Goal: Information Seeking & Learning: Learn about a topic

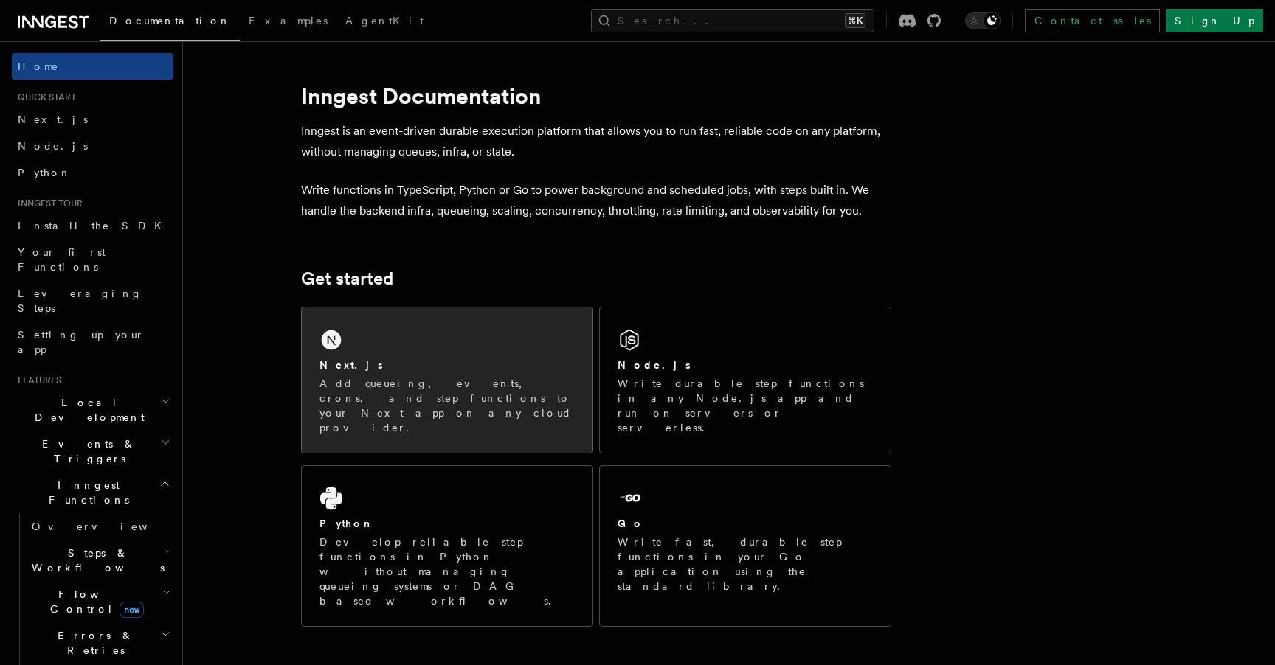
scroll to position [19, 0]
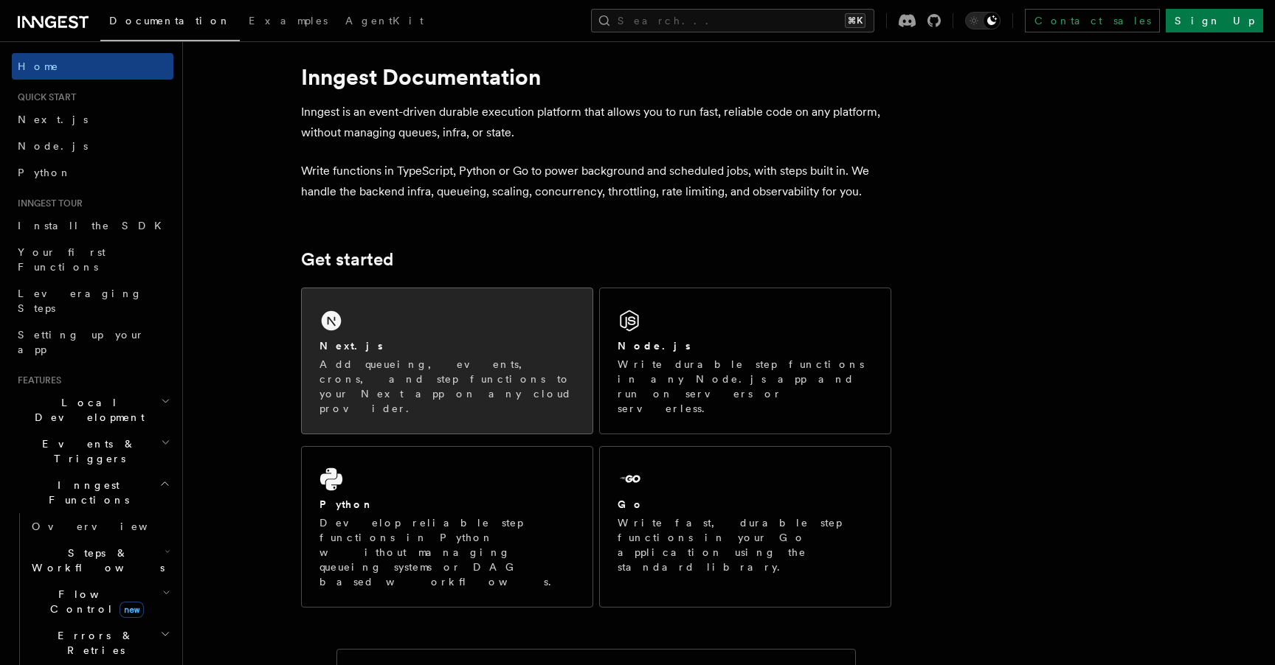
click at [356, 367] on p "Add queueing, events, crons, and step functions to your Next app on any cloud p…" at bounding box center [446, 386] width 255 height 59
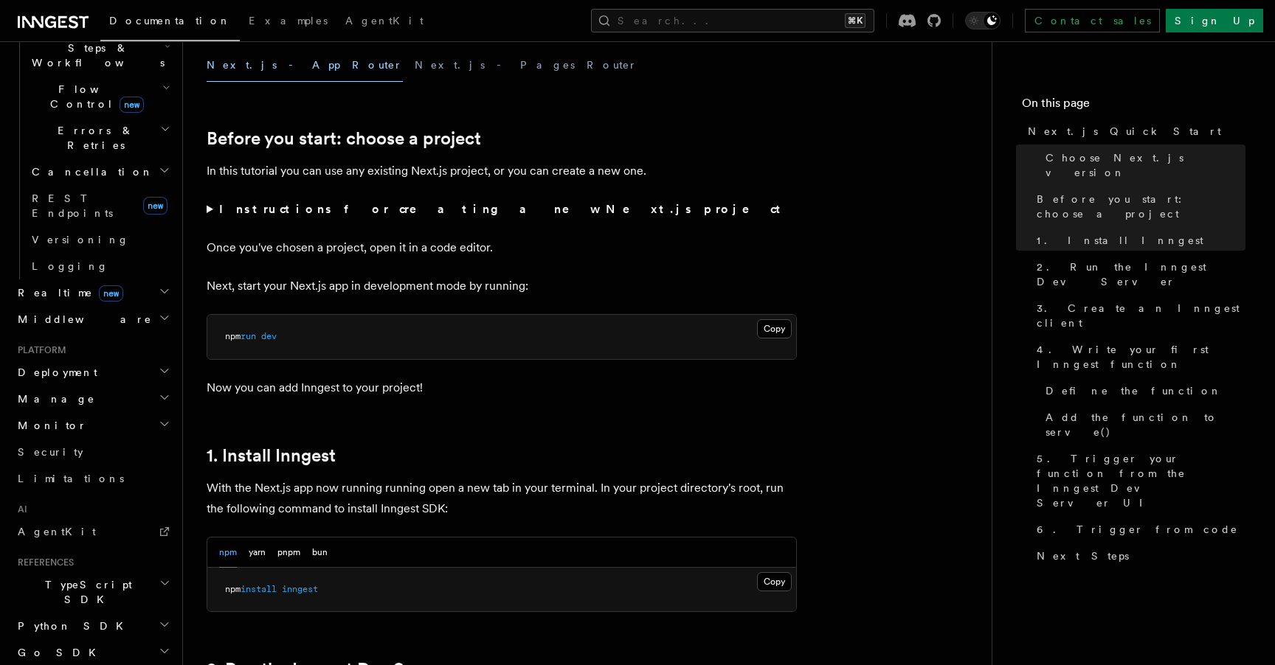
scroll to position [544, 0]
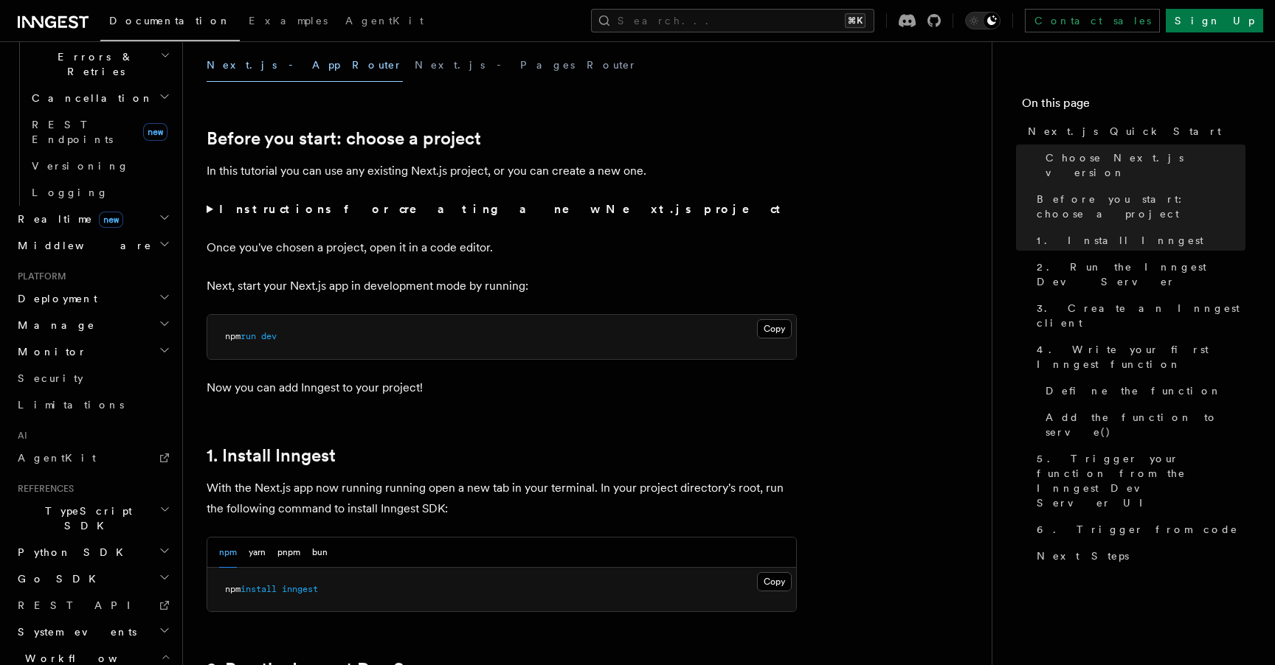
scroll to position [632, 0]
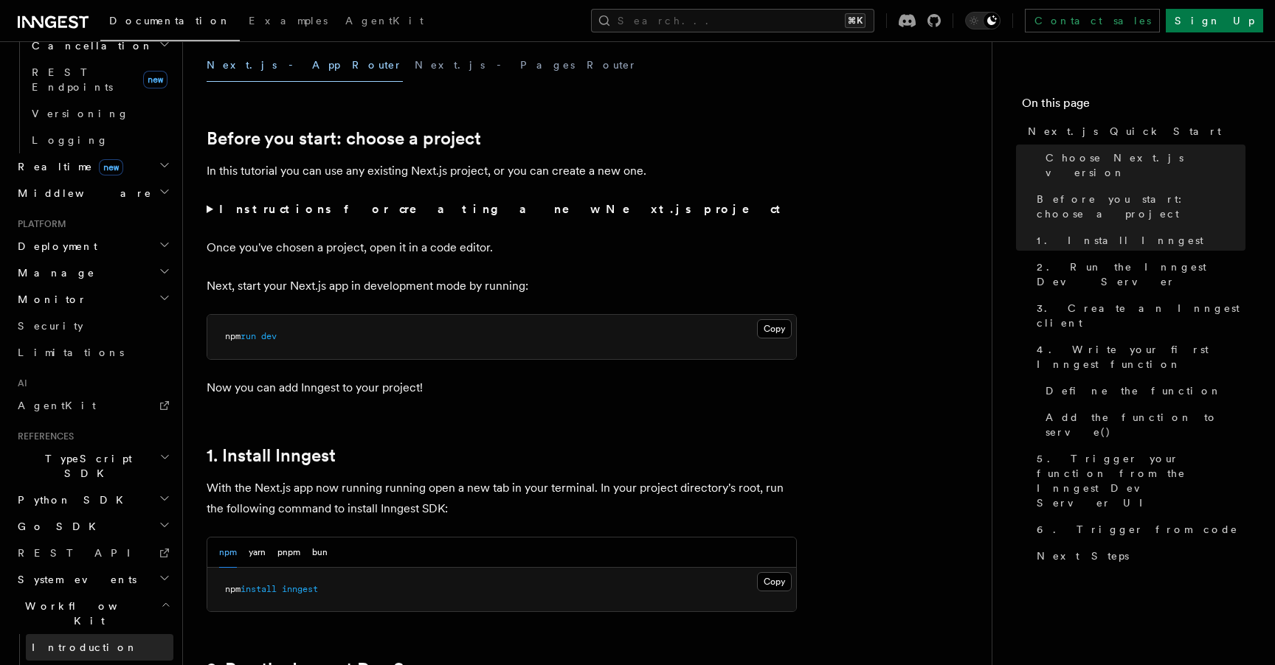
click at [62, 642] on span "Introduction" at bounding box center [85, 648] width 106 height 12
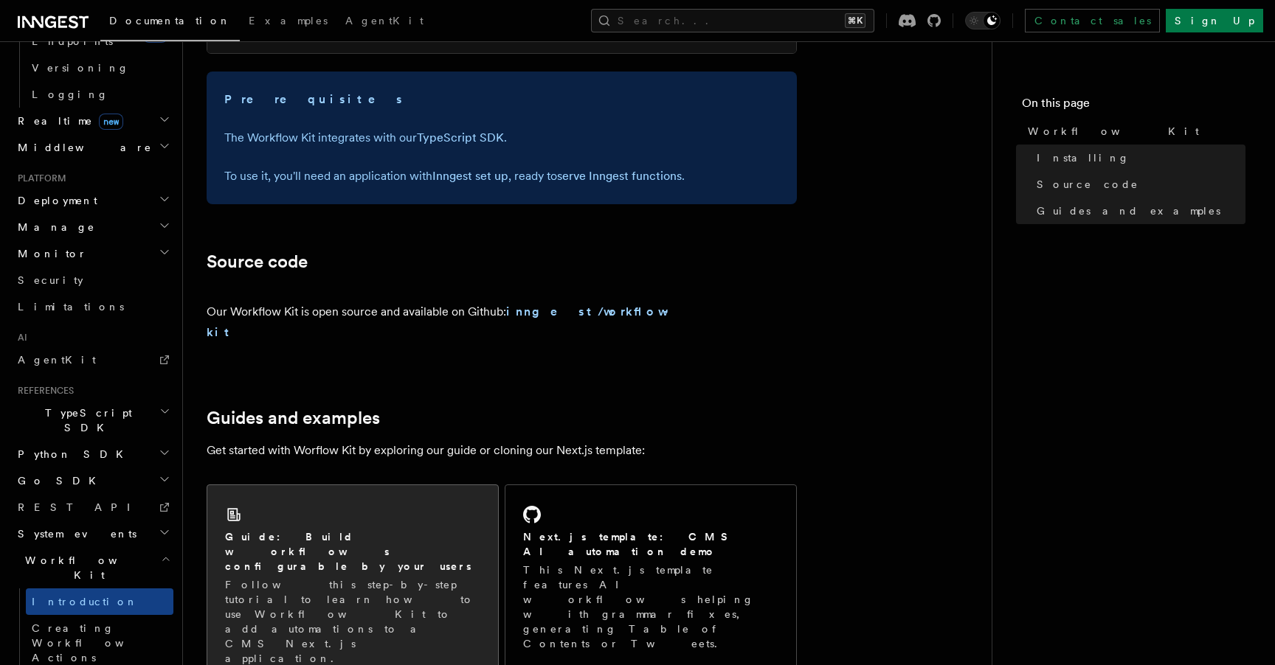
scroll to position [698, 0]
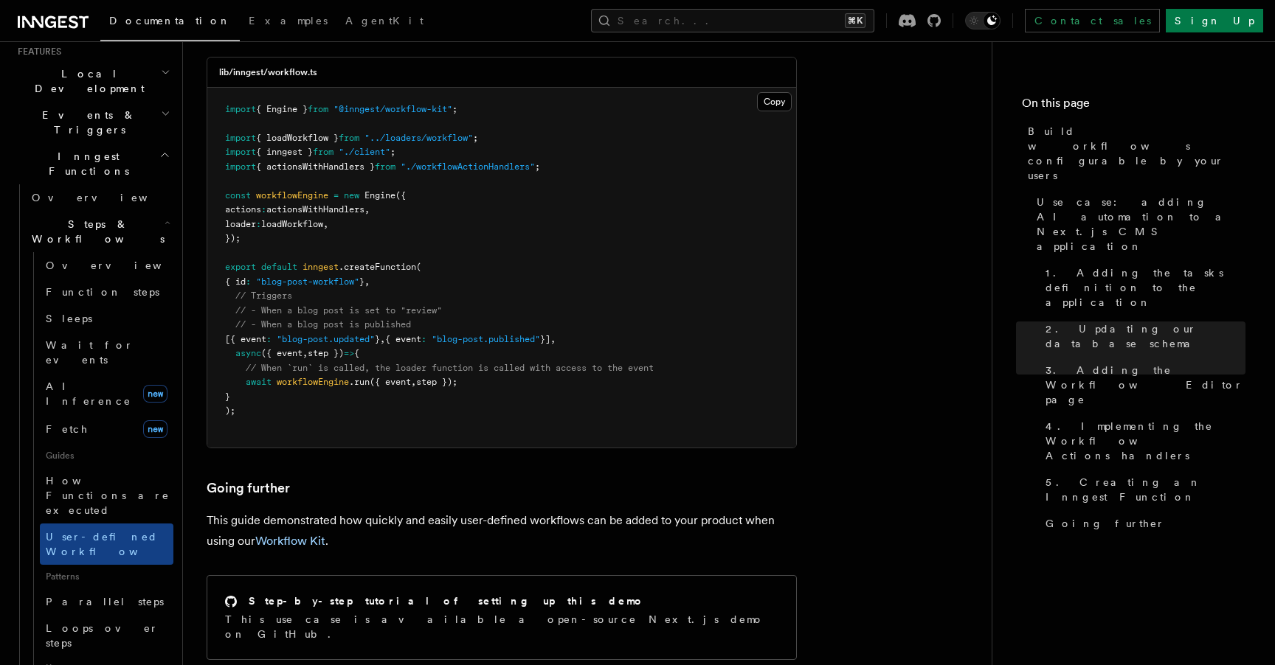
scroll to position [325, 0]
click at [52, 428] on span "Fetch" at bounding box center [67, 434] width 43 height 12
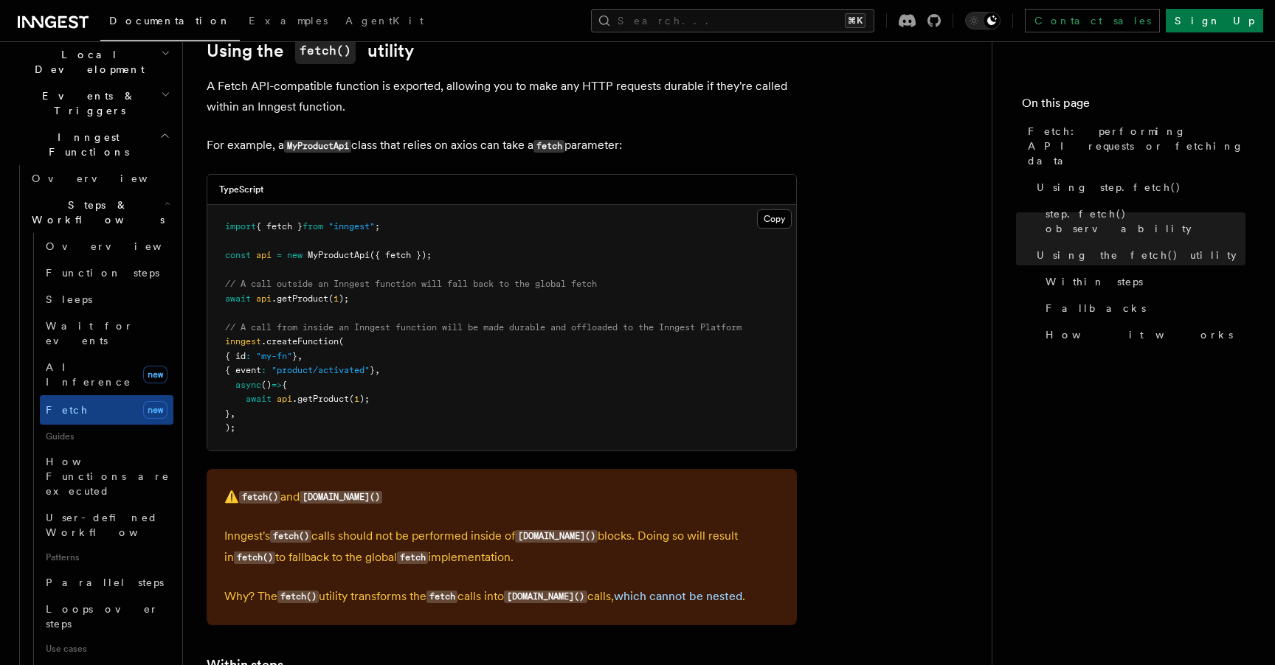
scroll to position [1686, 0]
click at [86, 570] on link "Parallel steps" at bounding box center [107, 583] width 134 height 27
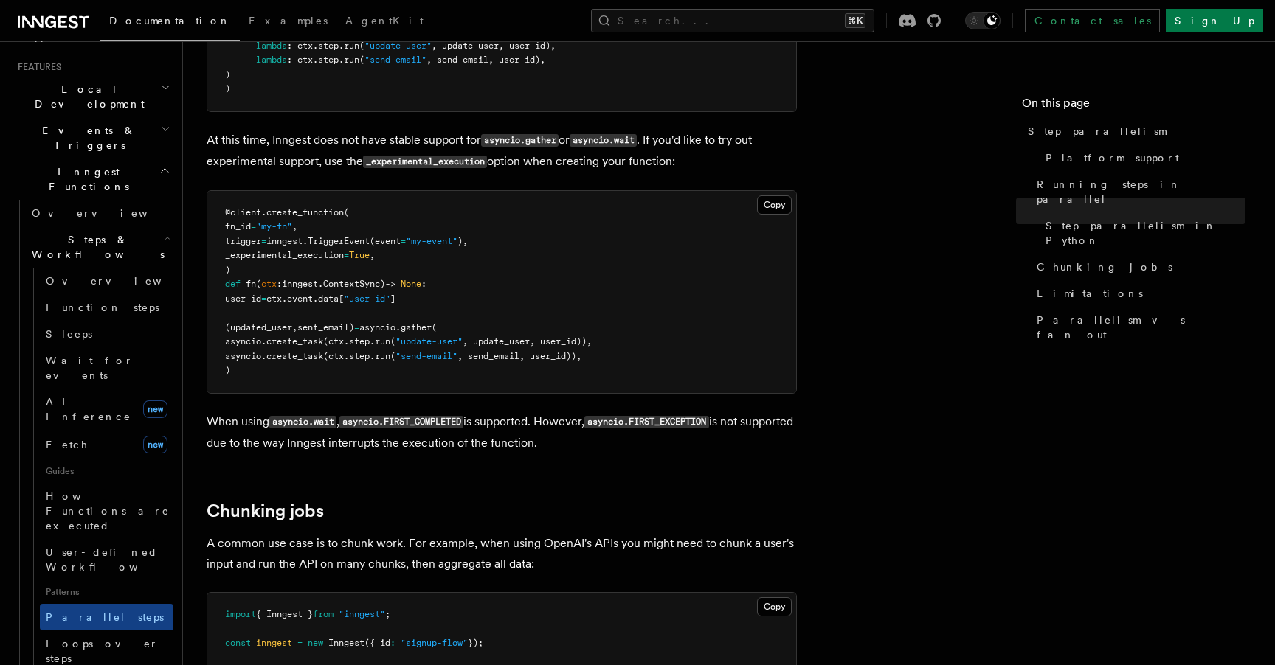
scroll to position [1718, 0]
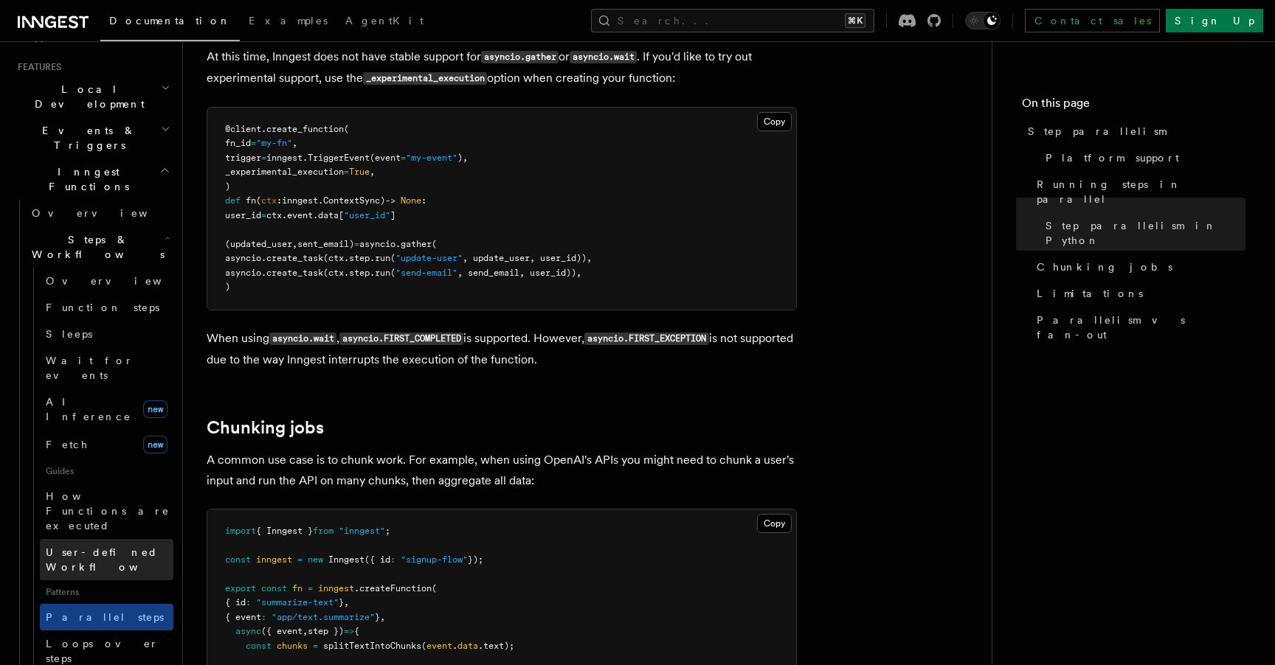
click at [112, 547] on span "User-defined Workflows" at bounding box center [112, 560] width 133 height 27
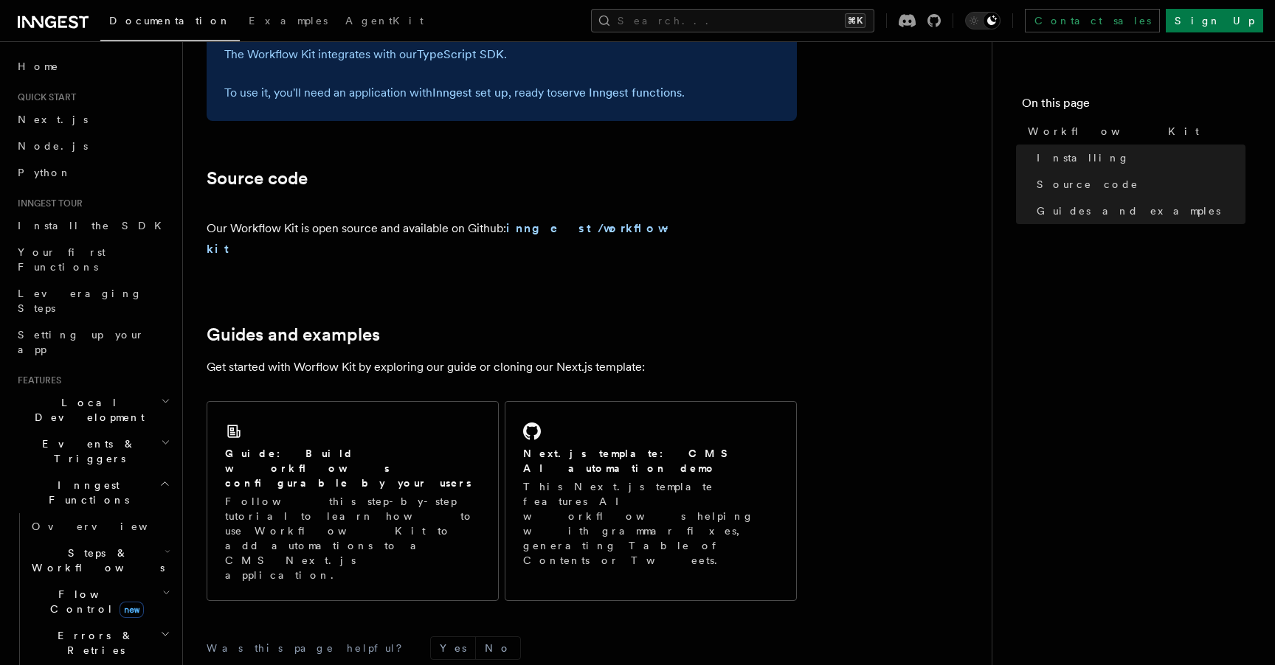
scroll to position [872, 0]
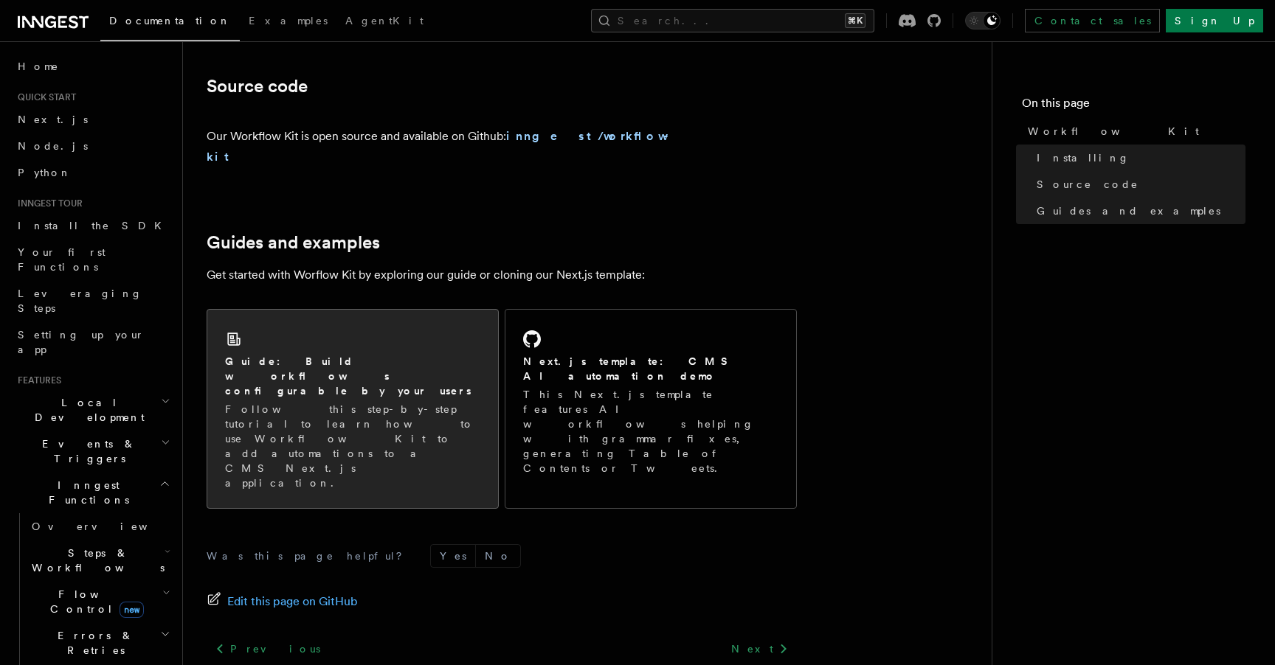
click at [352, 402] on p "Follow this step-by-step tutorial to learn how to use Workflow Kit to add autom…" at bounding box center [352, 446] width 255 height 89
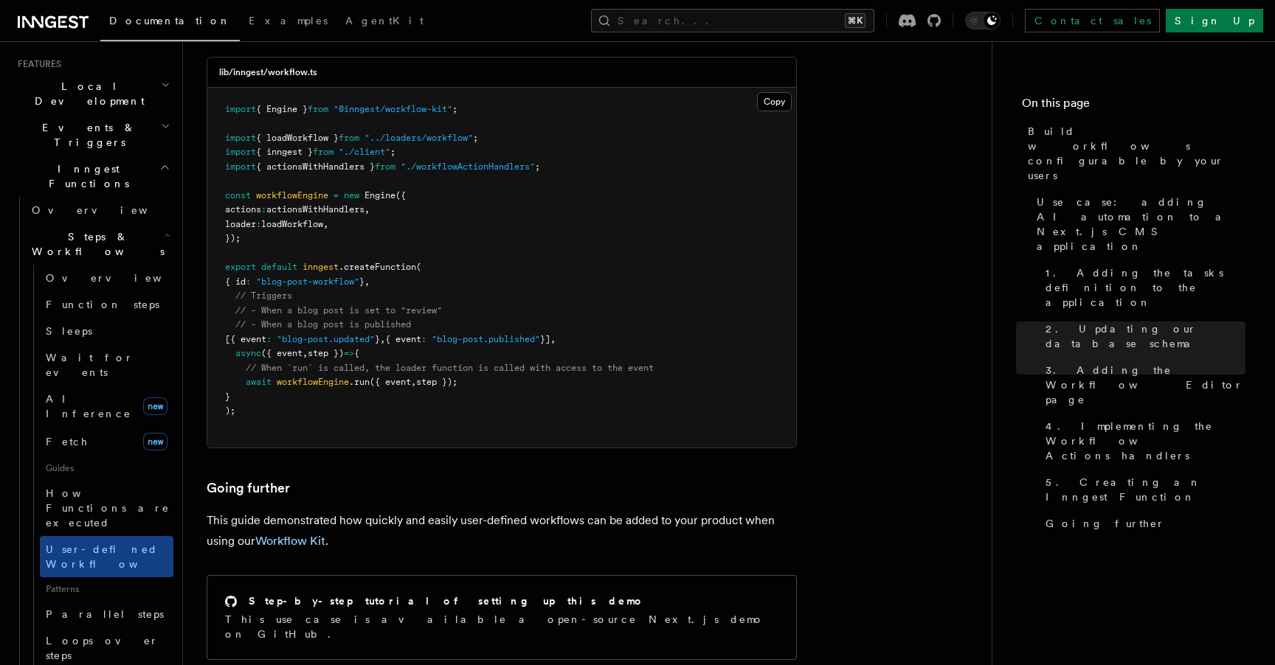
scroll to position [257, 0]
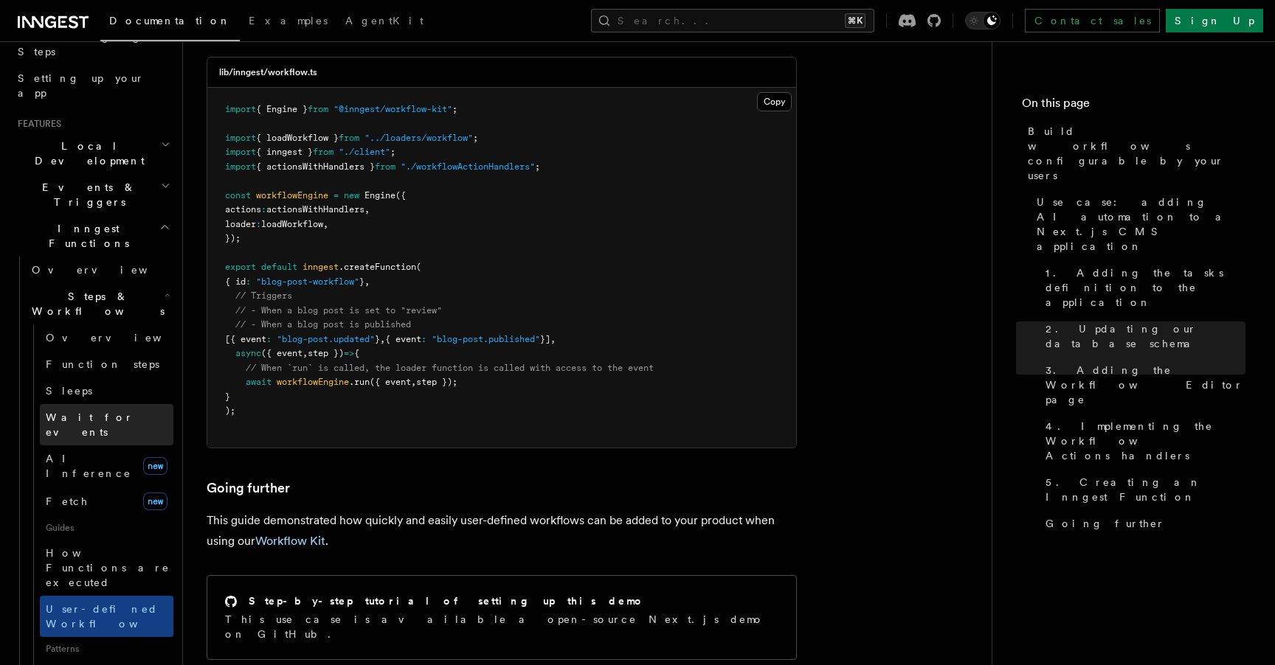
click at [77, 412] on span "Wait for events" at bounding box center [90, 425] width 88 height 27
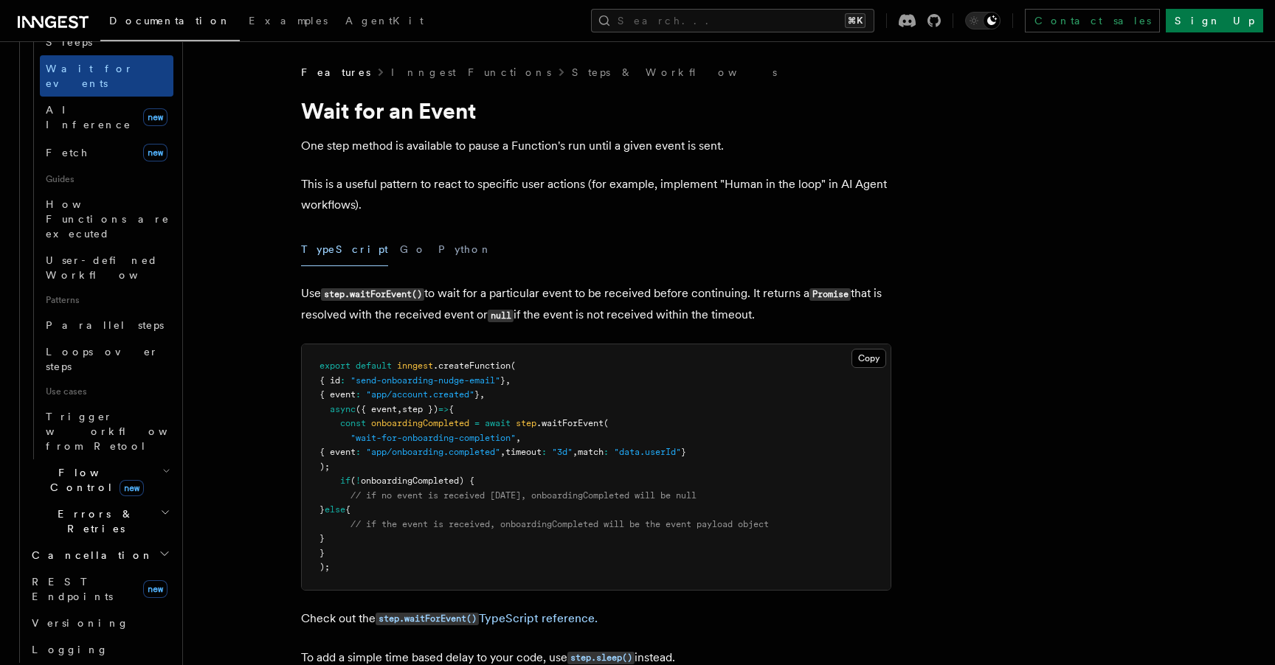
scroll to position [577, 0]
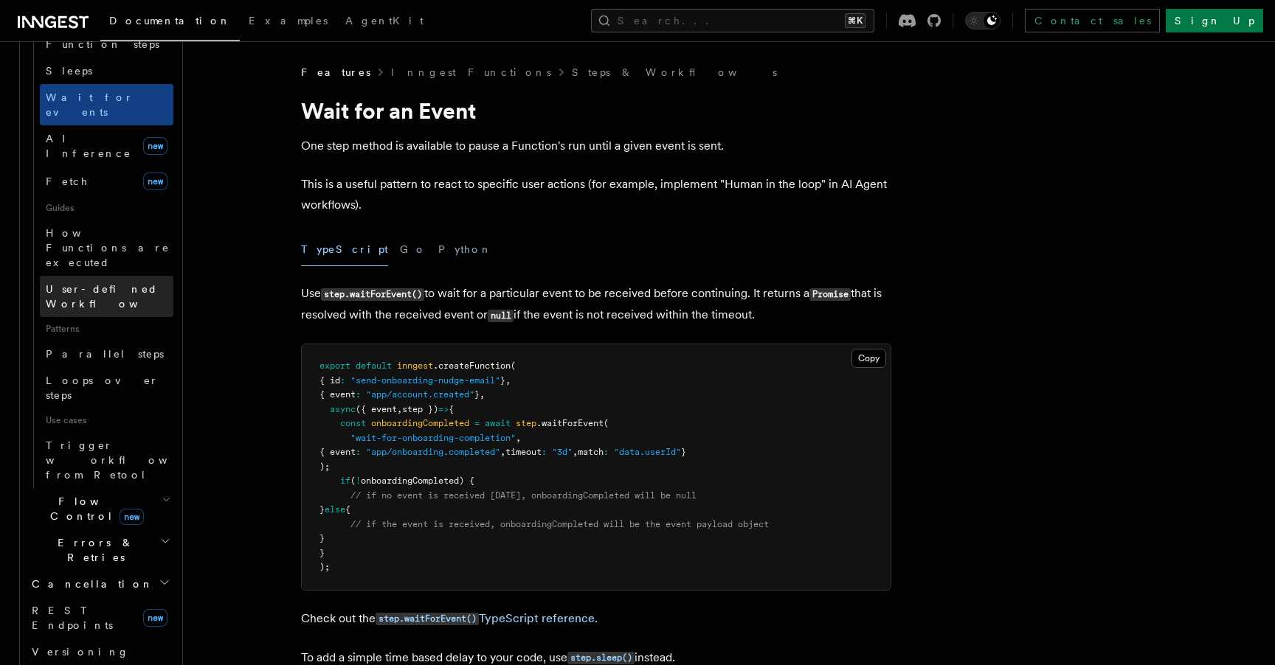
click at [95, 283] on span "User-defined Workflows" at bounding box center [112, 296] width 133 height 27
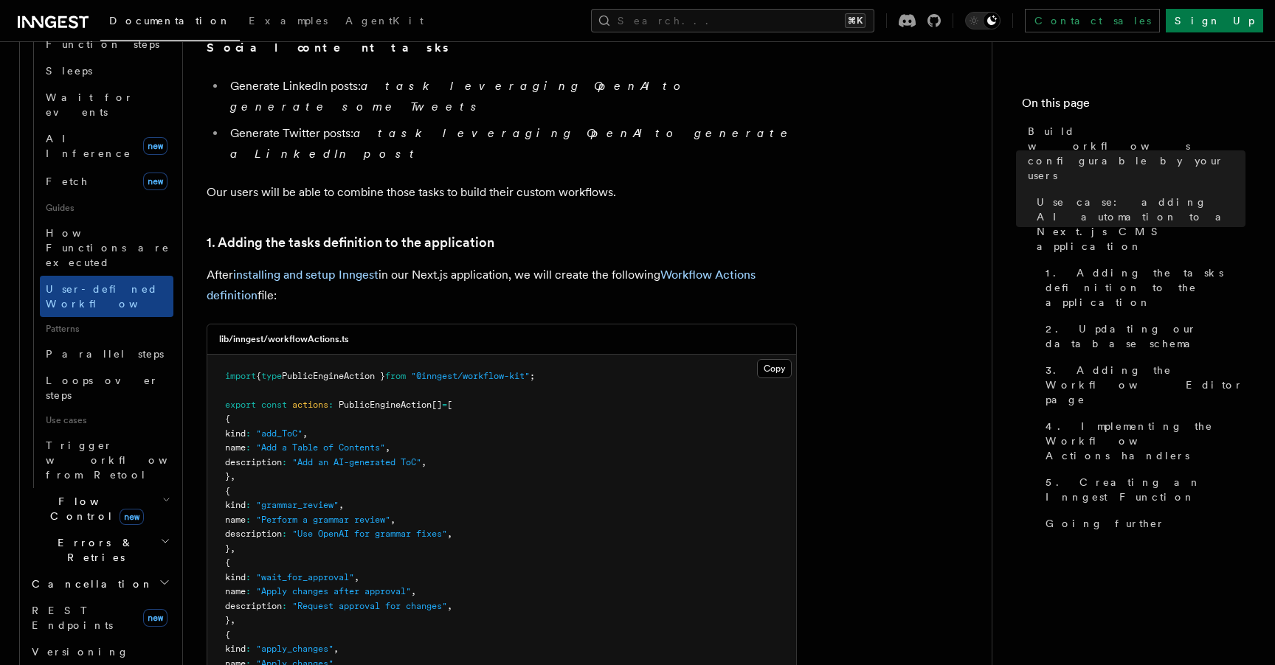
scroll to position [1413, 0]
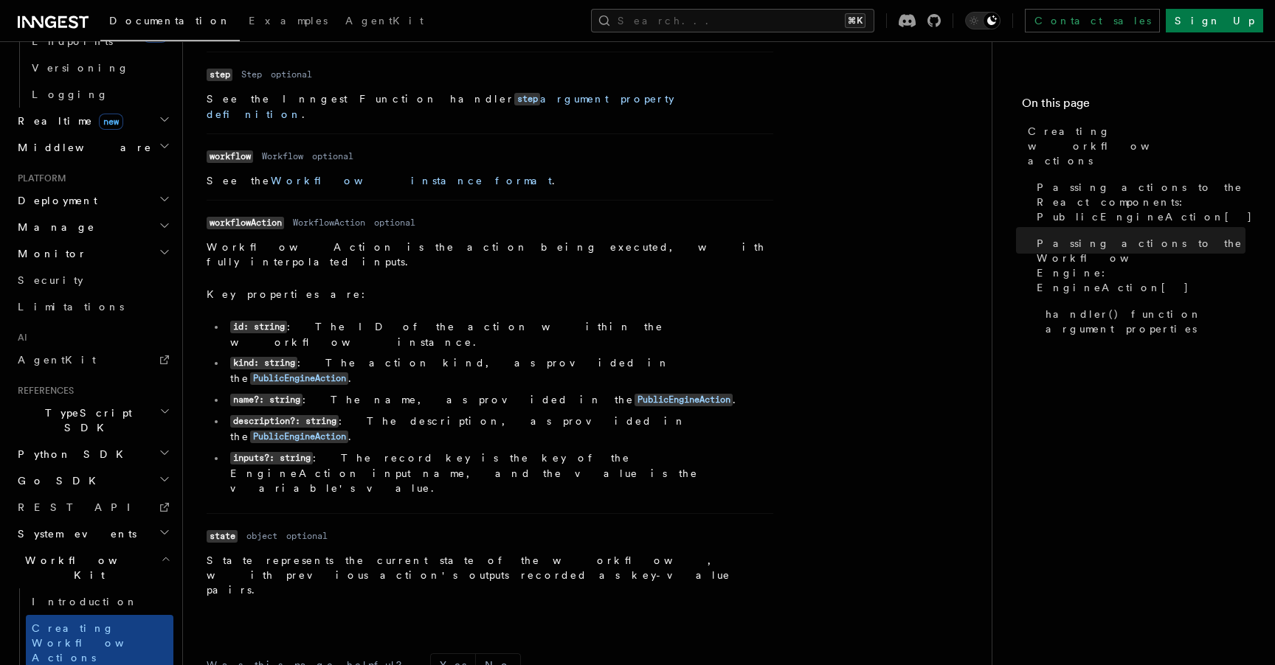
scroll to position [2101, 0]
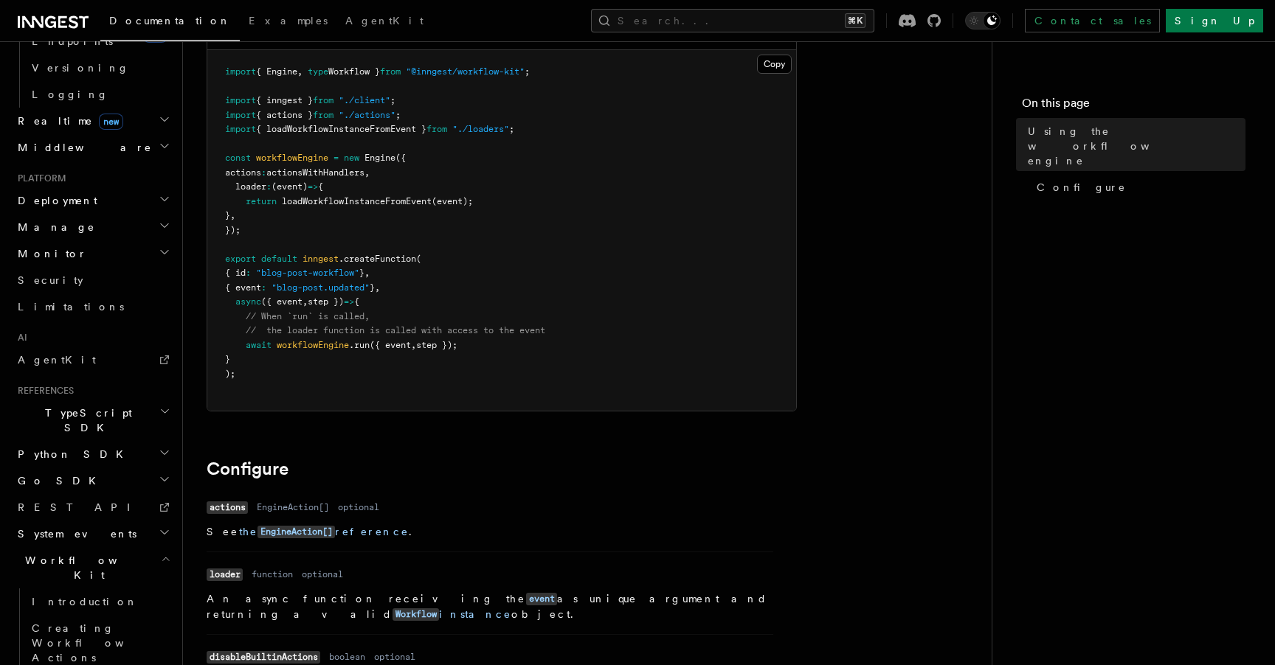
scroll to position [155, 0]
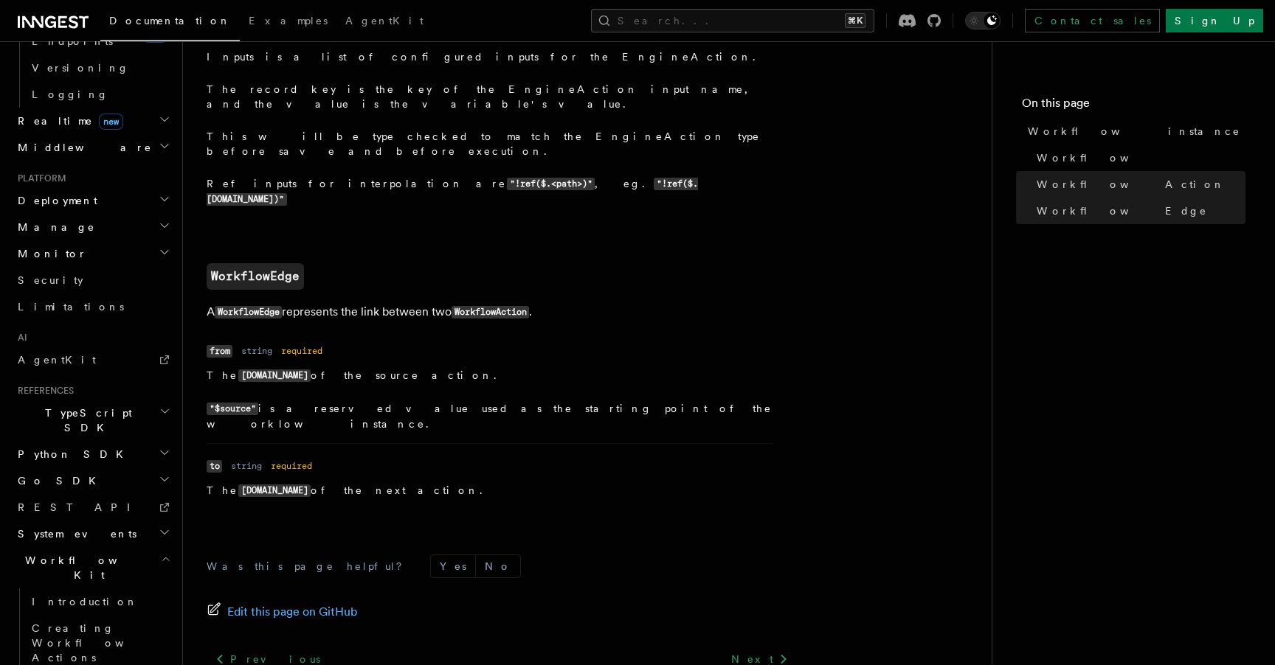
scroll to position [1620, 0]
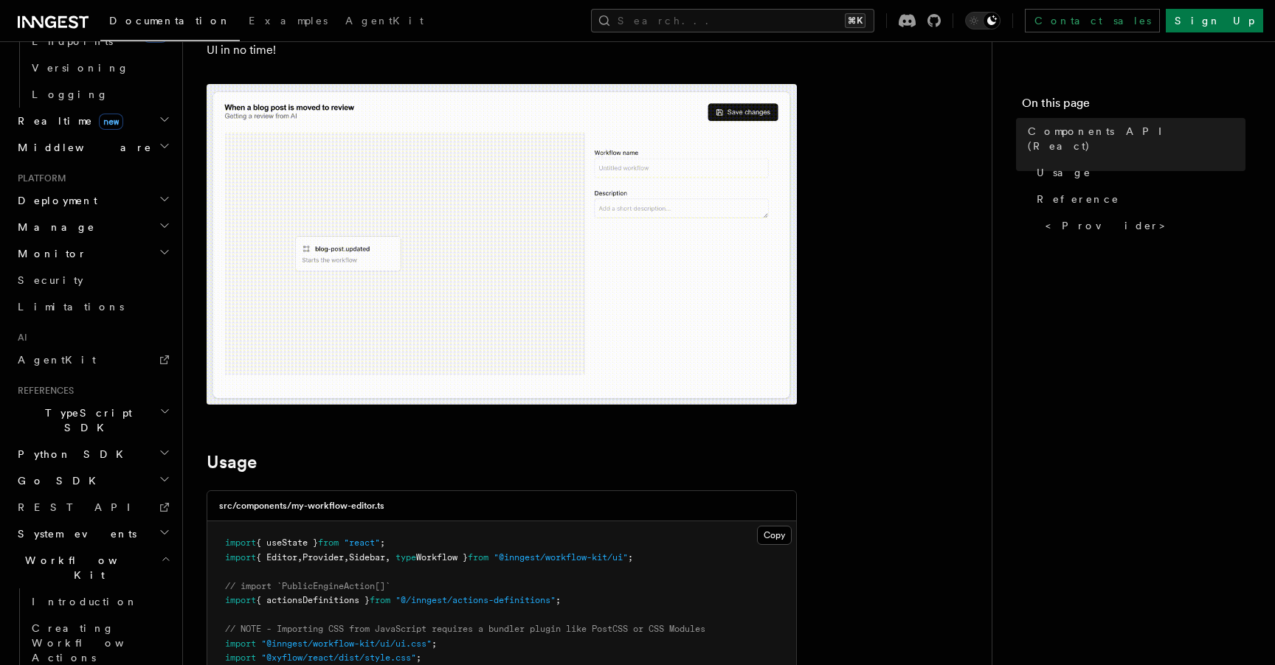
scroll to position [146, 0]
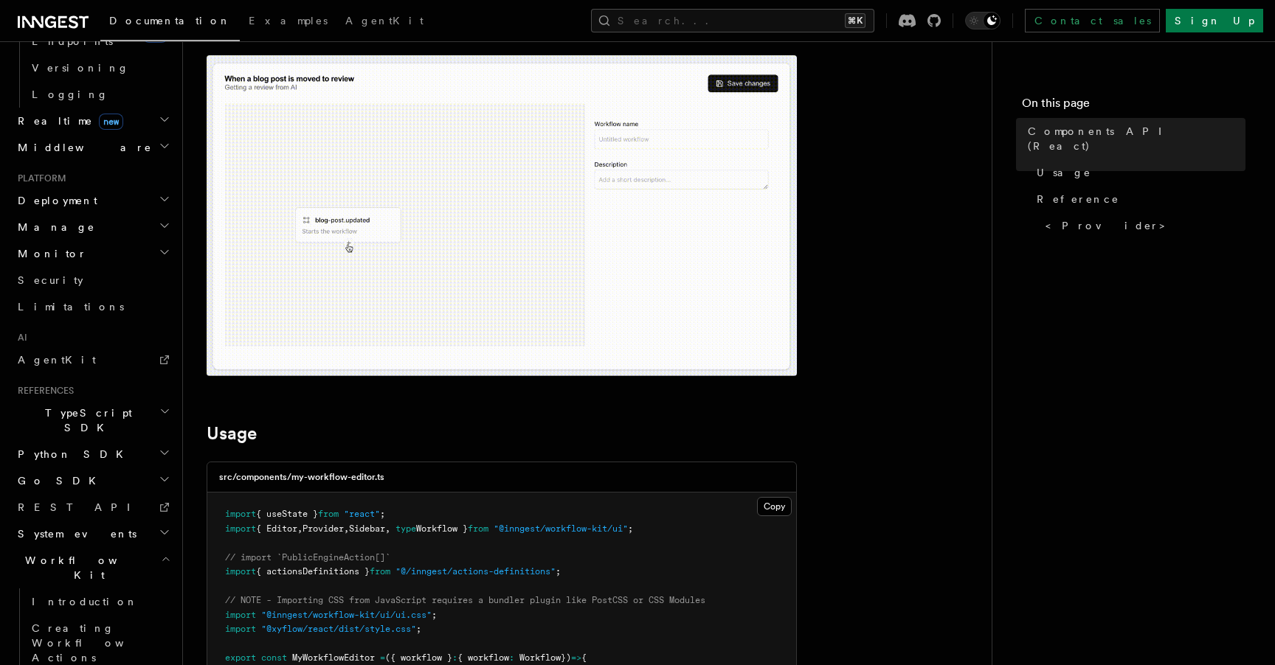
click at [86, 521] on h2 "System events" at bounding box center [93, 534] width 162 height 27
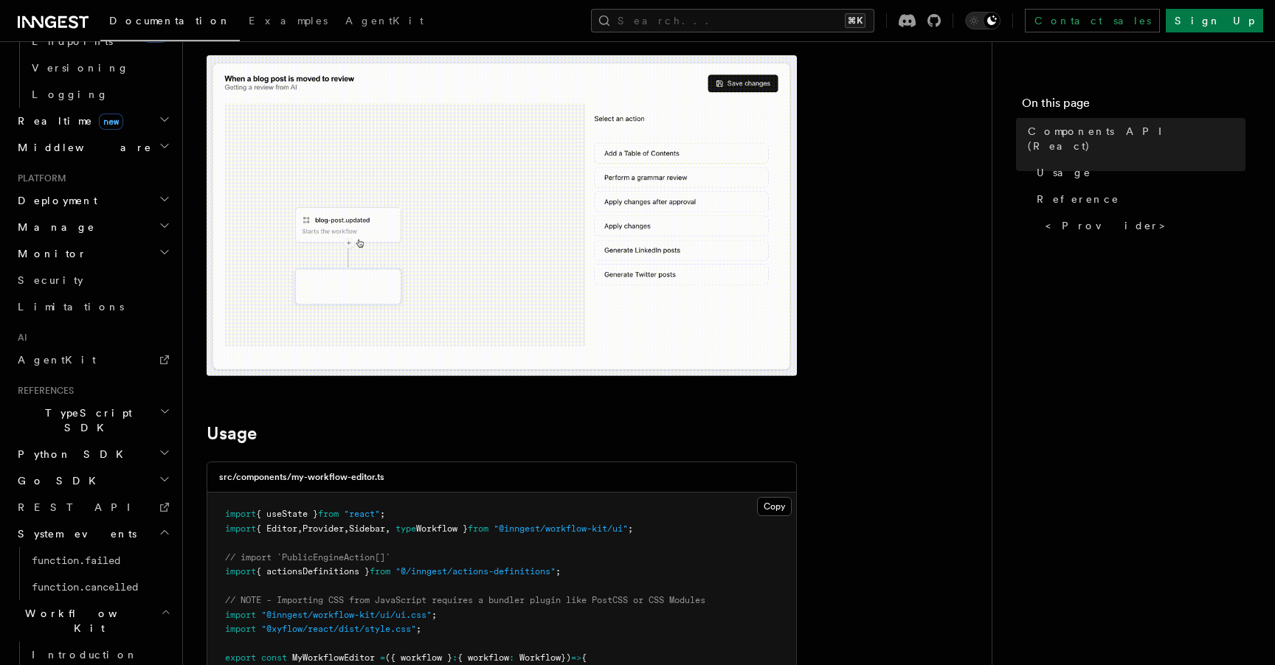
scroll to position [730, 0]
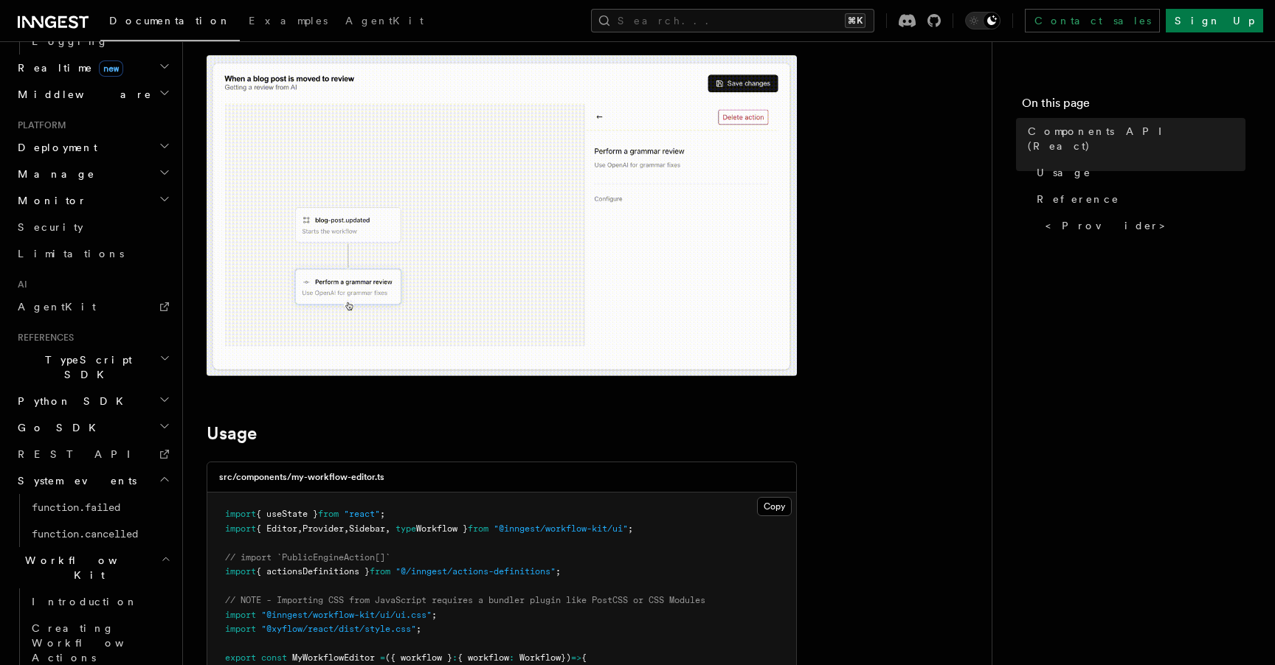
click at [87, 468] on h2 "System events" at bounding box center [93, 481] width 162 height 27
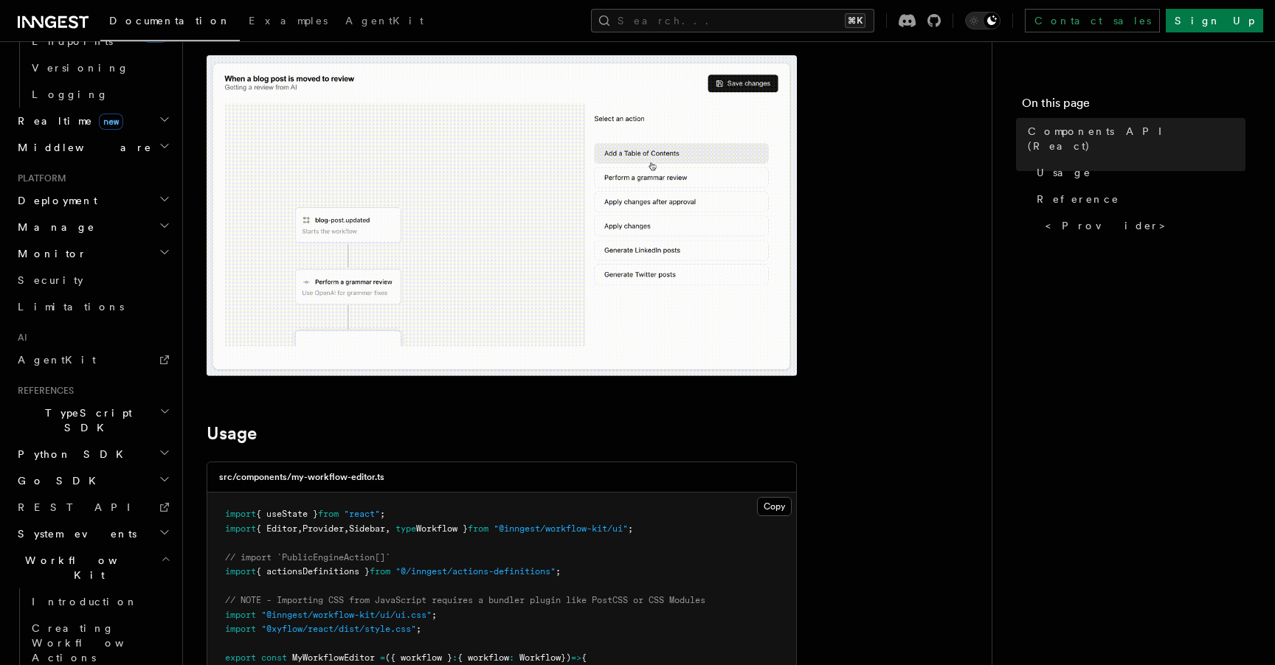
click at [65, 553] on span "Workflow Kit" at bounding box center [86, 568] width 149 height 30
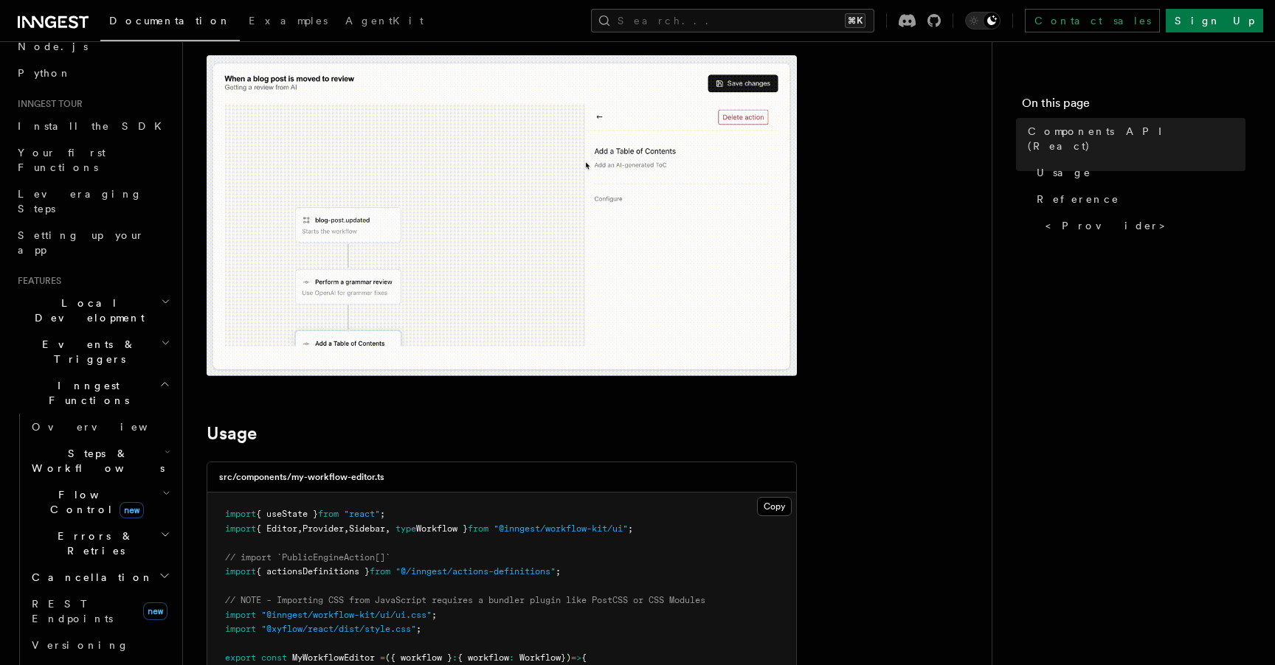
scroll to position [0, 0]
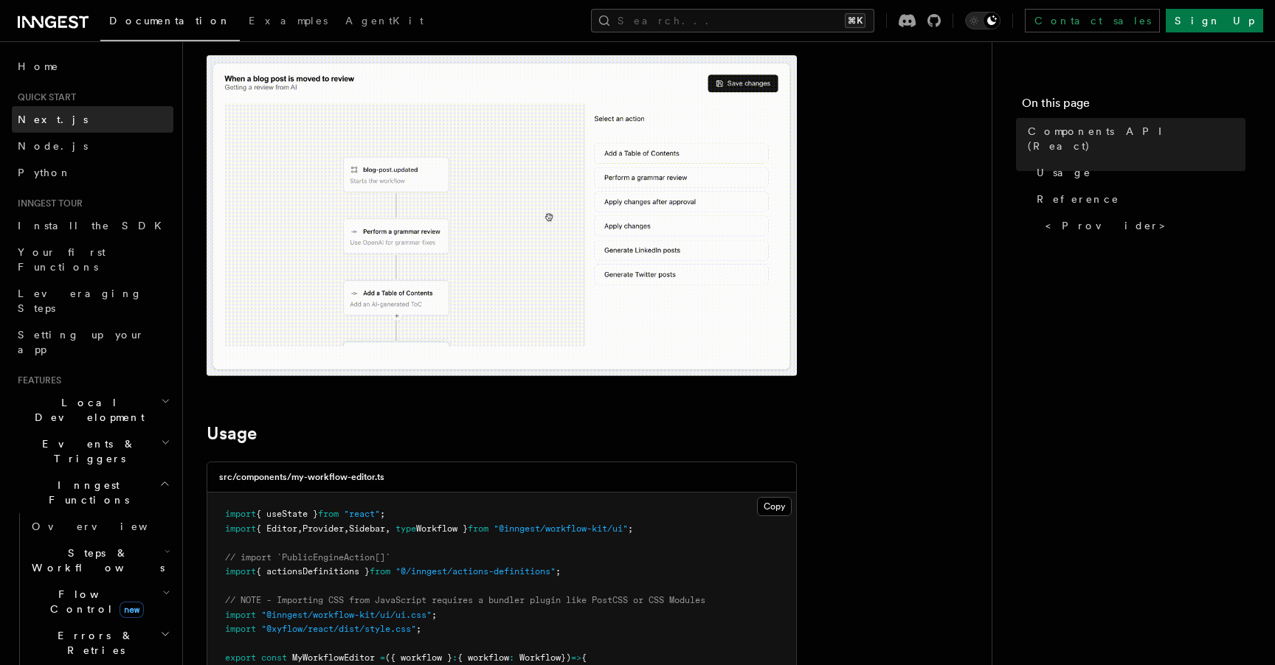
click at [47, 122] on span "Next.js" at bounding box center [53, 120] width 70 height 12
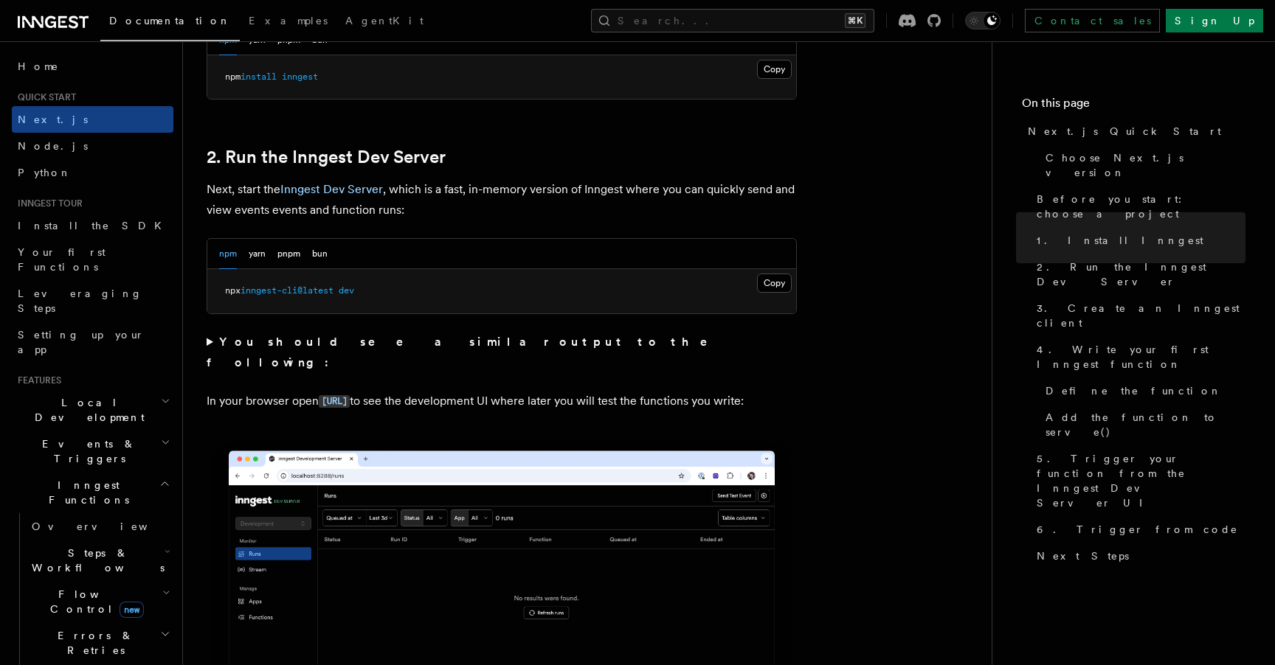
scroll to position [899, 0]
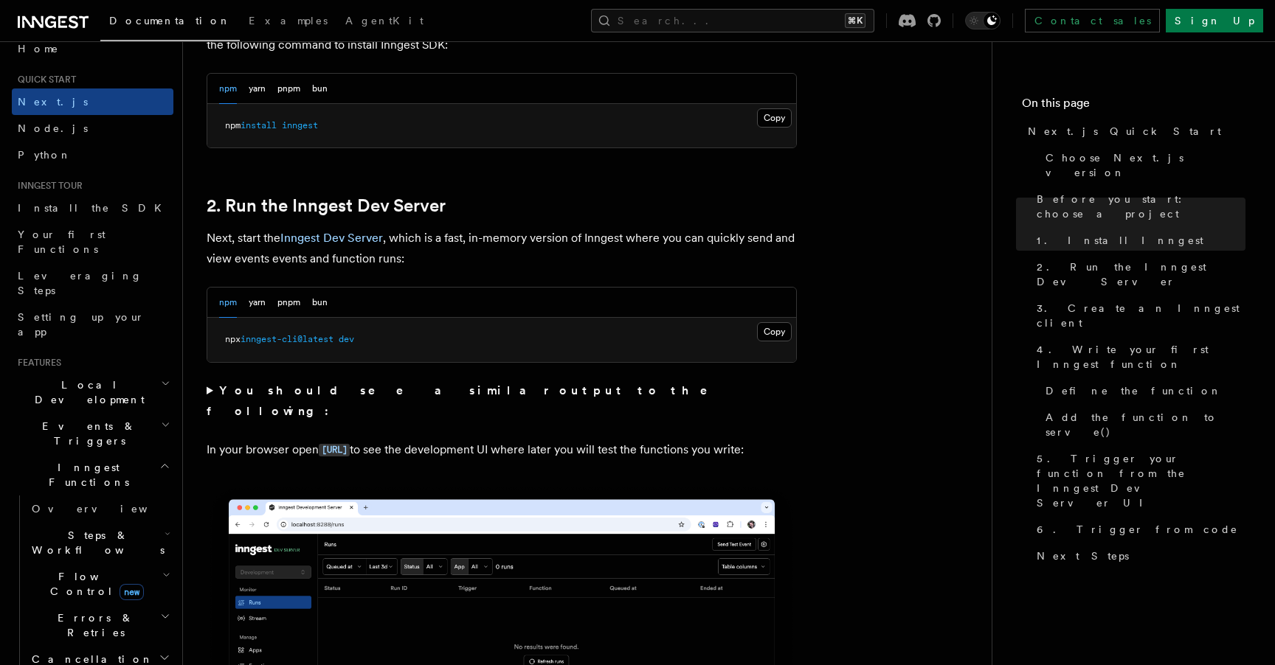
click at [75, 570] on span "Flow Control new" at bounding box center [94, 585] width 136 height 30
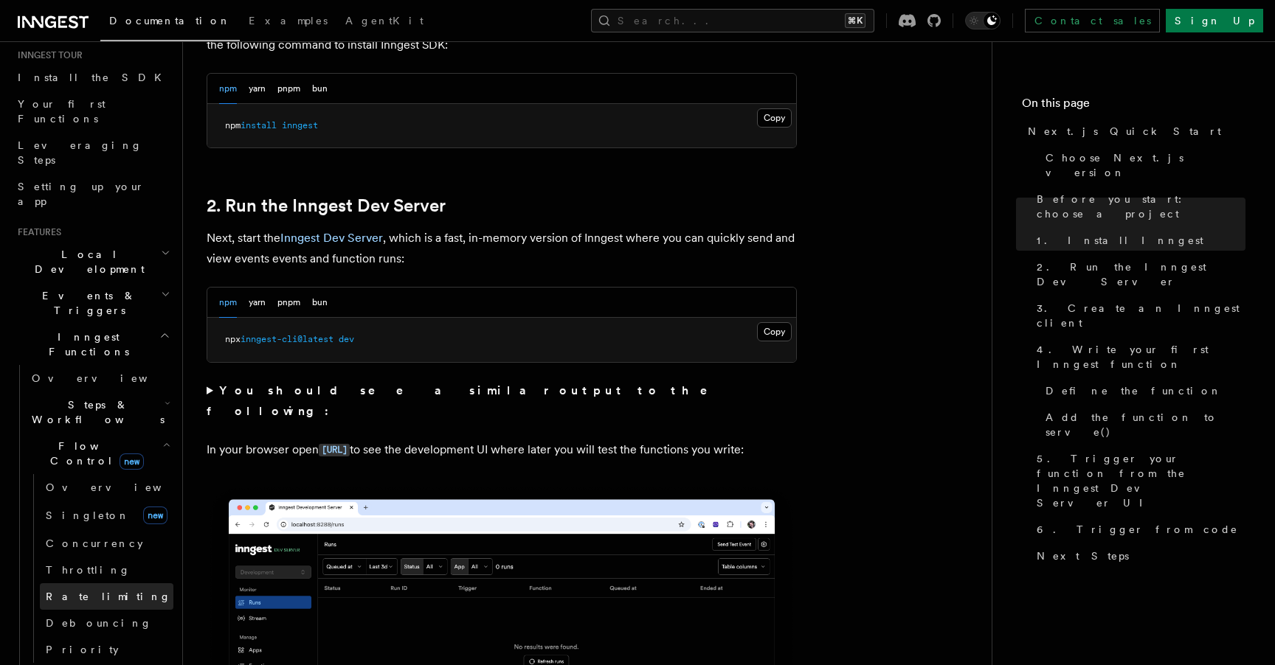
scroll to position [149, 0]
click at [80, 537] on span "Concurrency" at bounding box center [94, 543] width 97 height 12
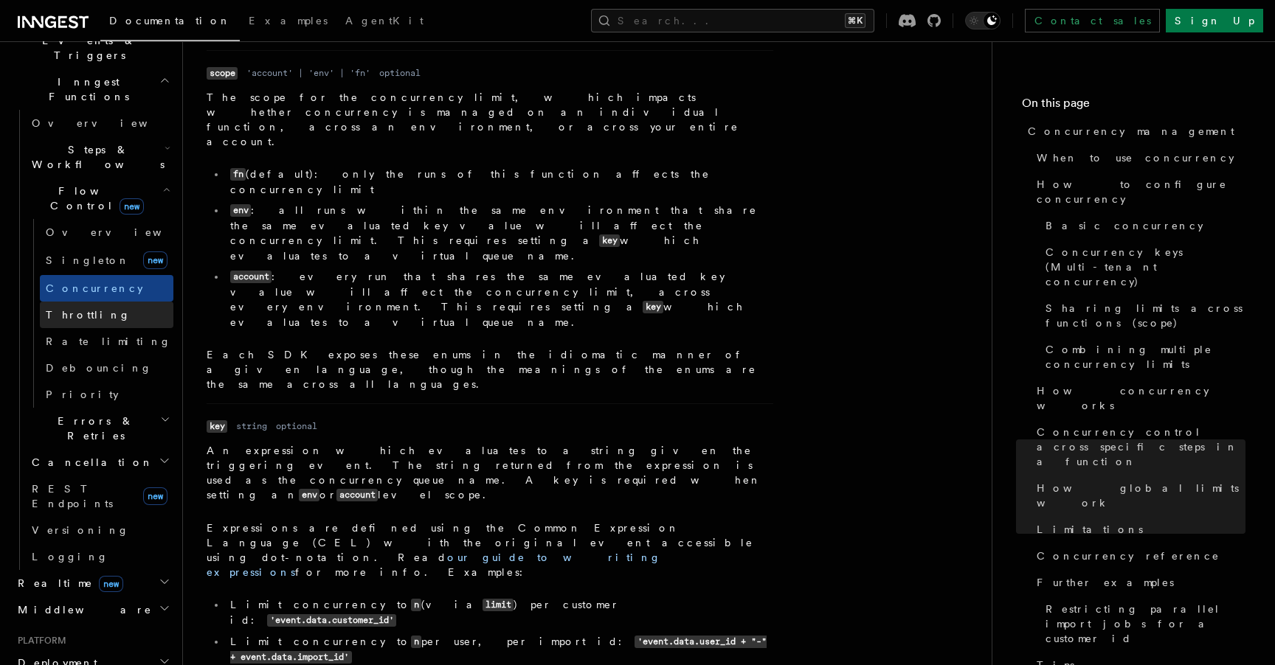
scroll to position [422, 0]
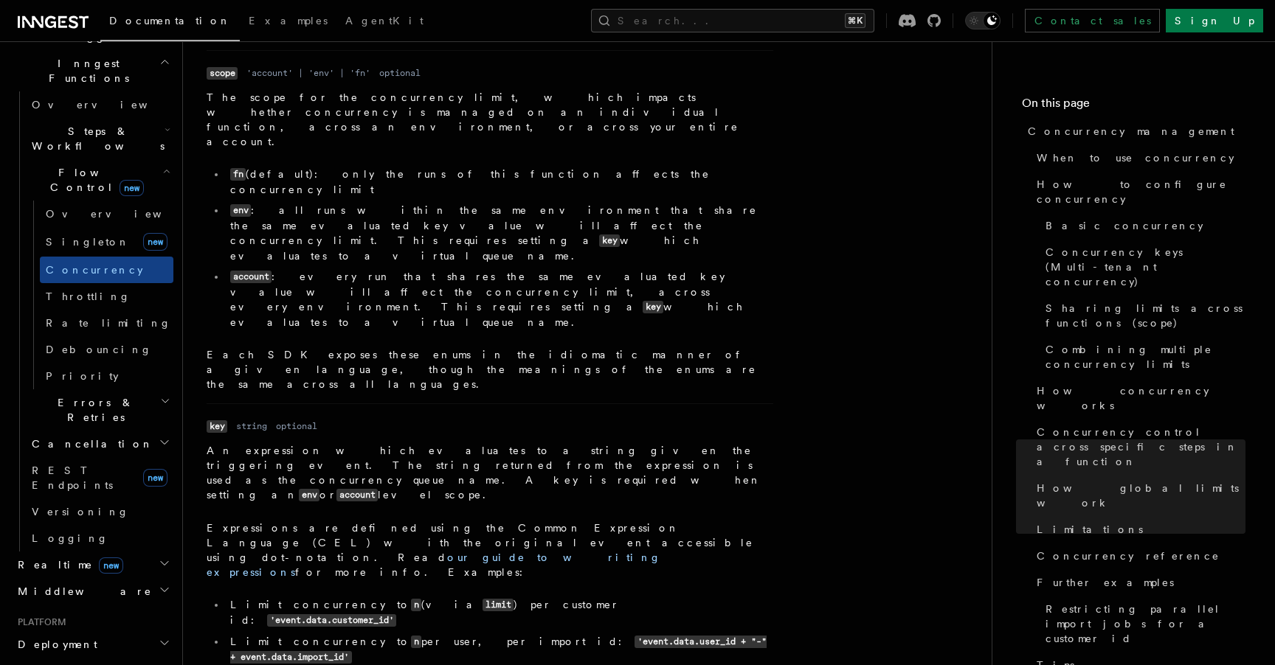
click at [103, 552] on h2 "Realtime new" at bounding box center [93, 565] width 162 height 27
click at [101, 578] on link "Overview" at bounding box center [100, 591] width 148 height 27
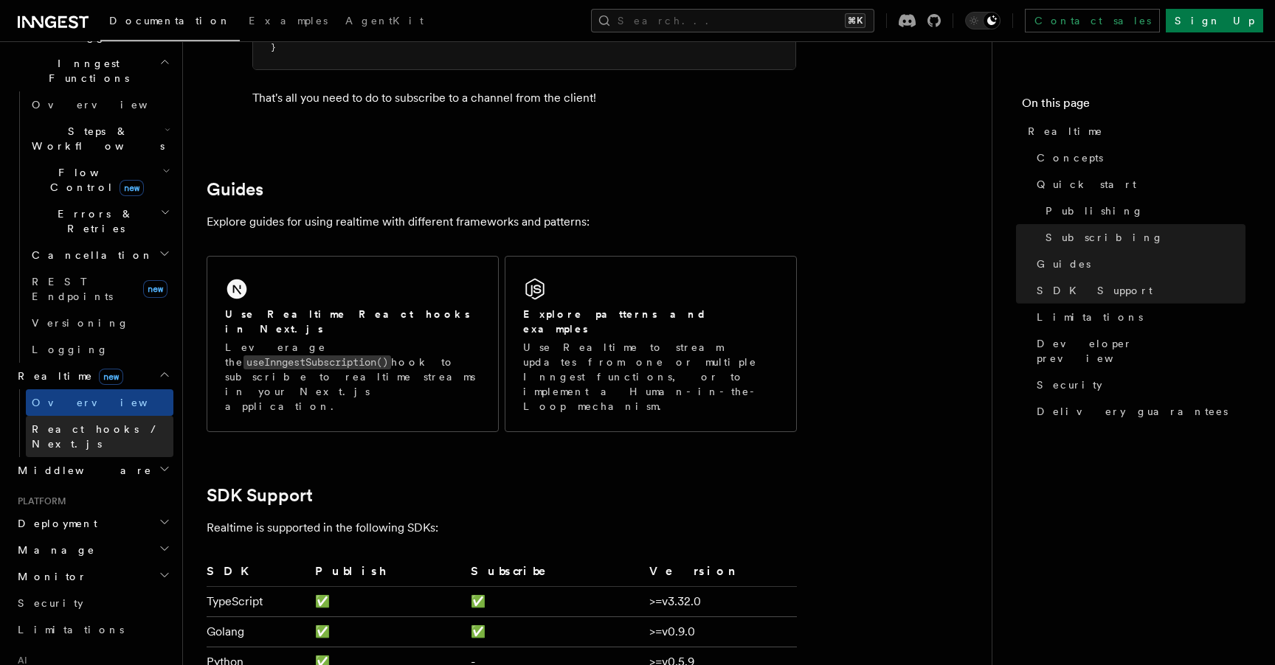
scroll to position [3070, 0]
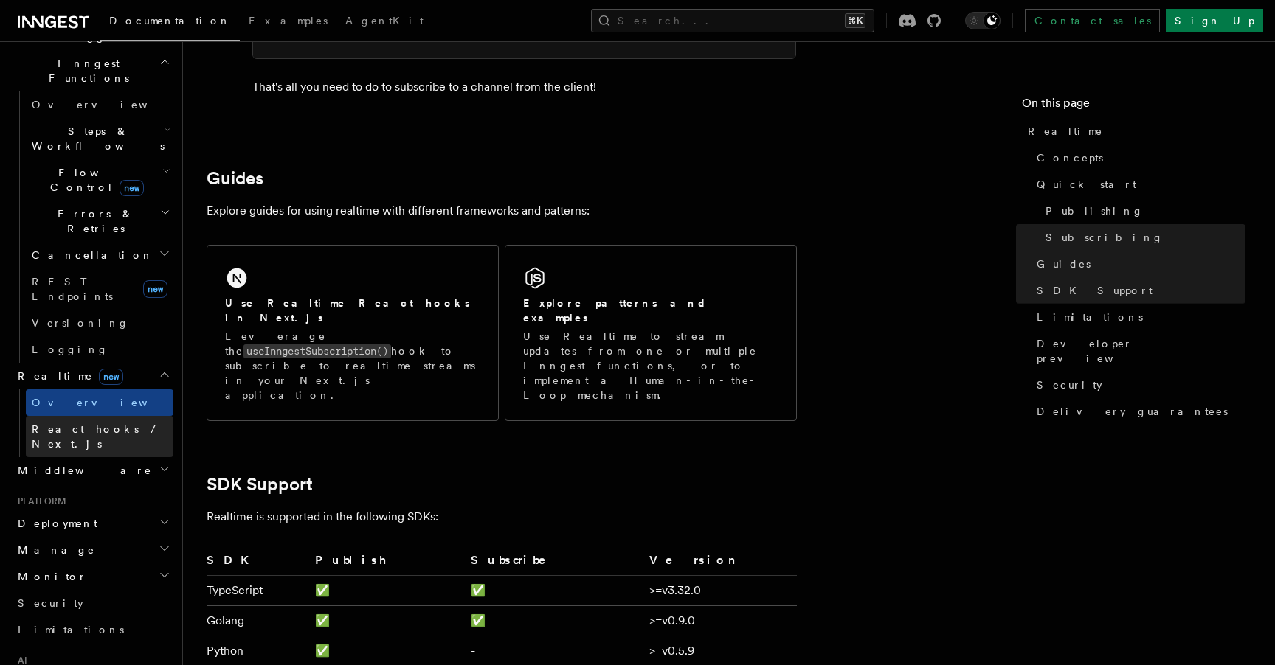
click at [63, 423] on span "React hooks / Next.js" at bounding box center [97, 436] width 131 height 27
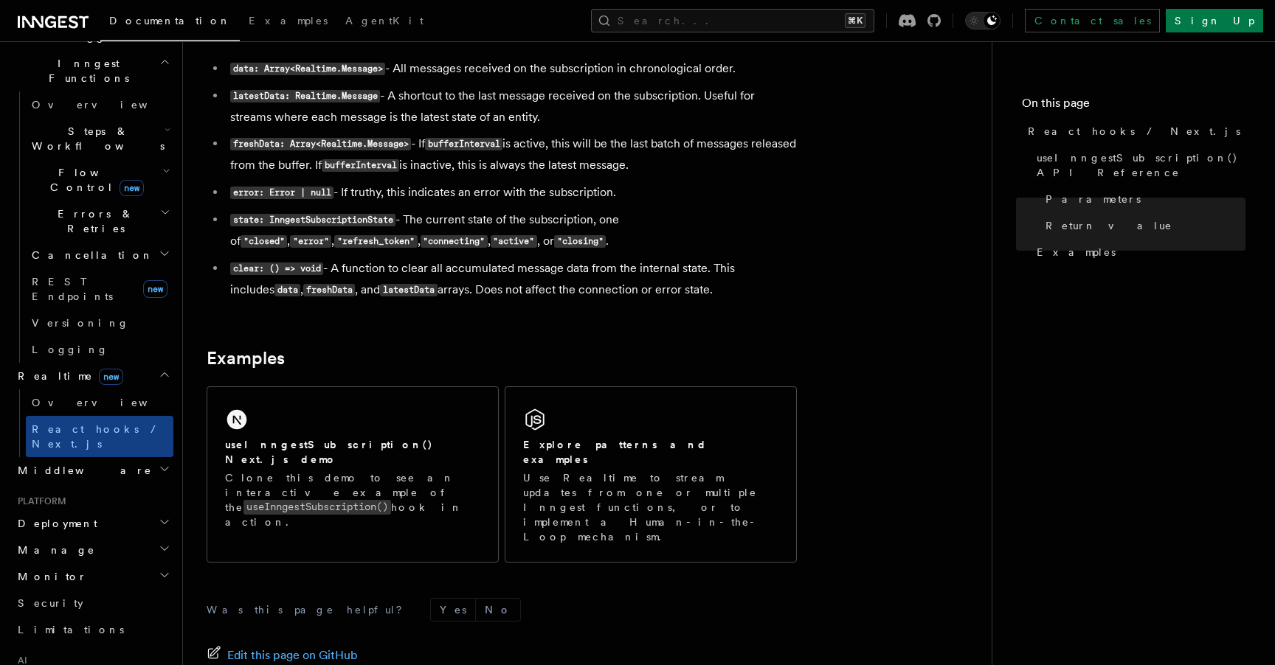
scroll to position [421, 0]
click at [89, 512] on h2 "Deployment" at bounding box center [93, 525] width 162 height 27
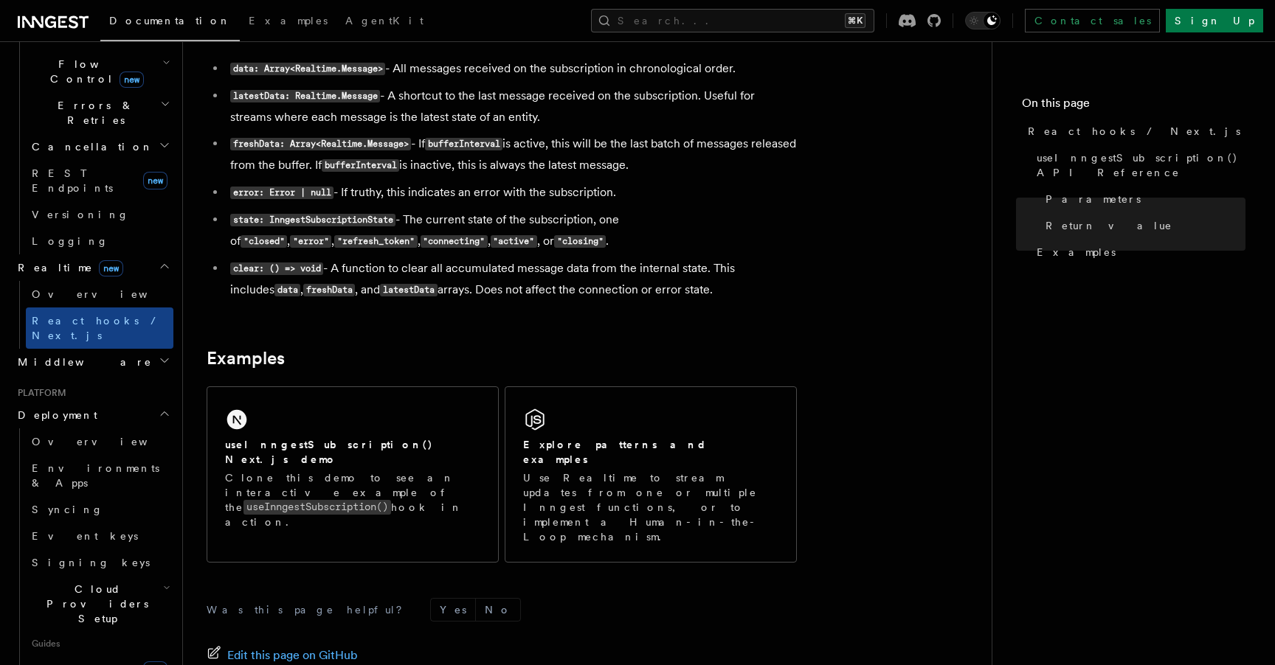
scroll to position [550, 0]
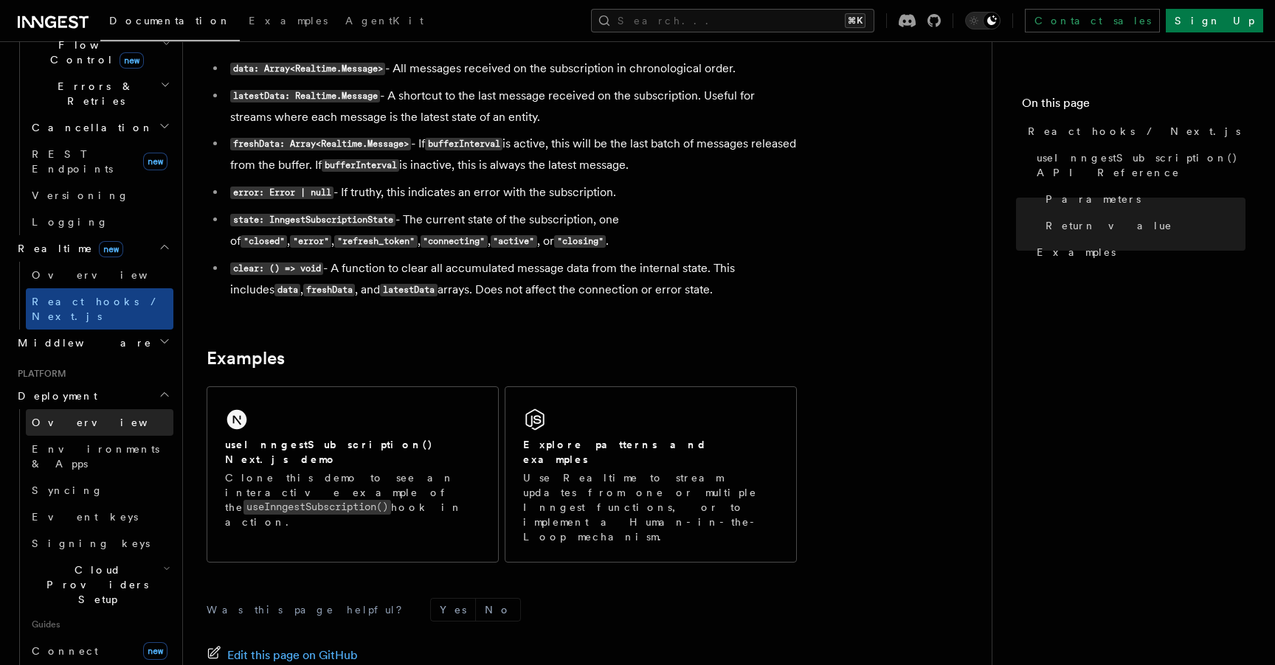
click at [66, 409] on link "Overview" at bounding box center [100, 422] width 148 height 27
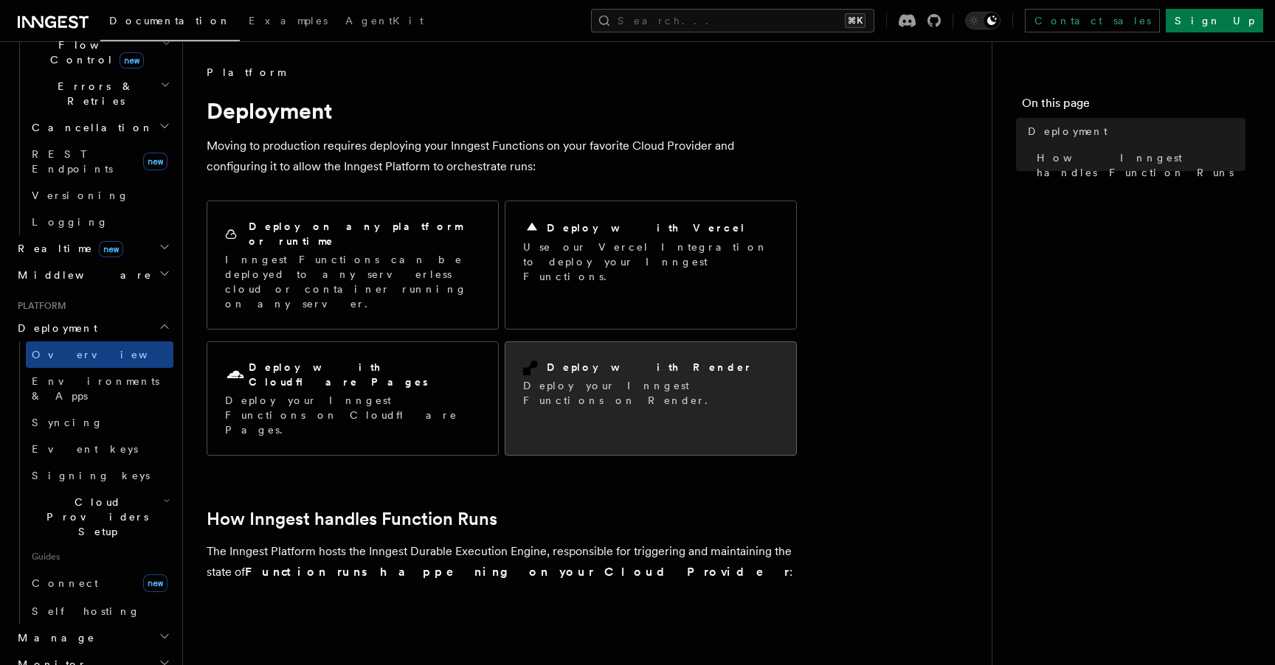
click at [604, 378] on p "Deploy your Inngest Functions on Render." at bounding box center [650, 393] width 255 height 30
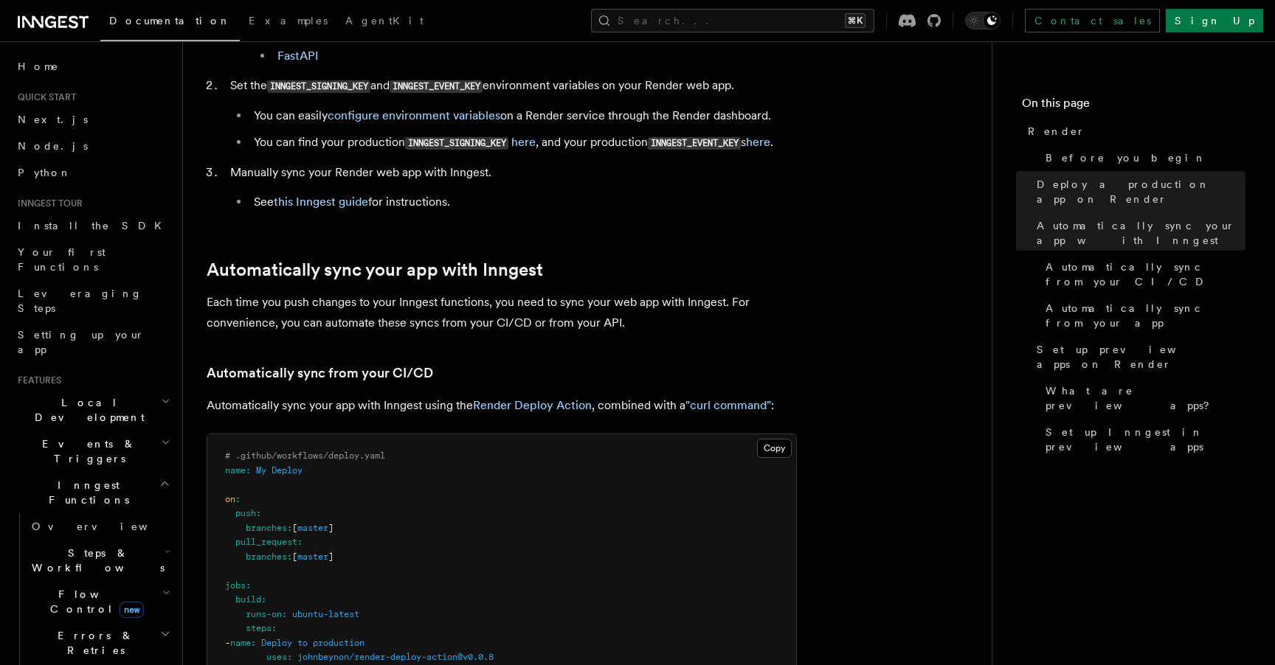
scroll to position [538, 0]
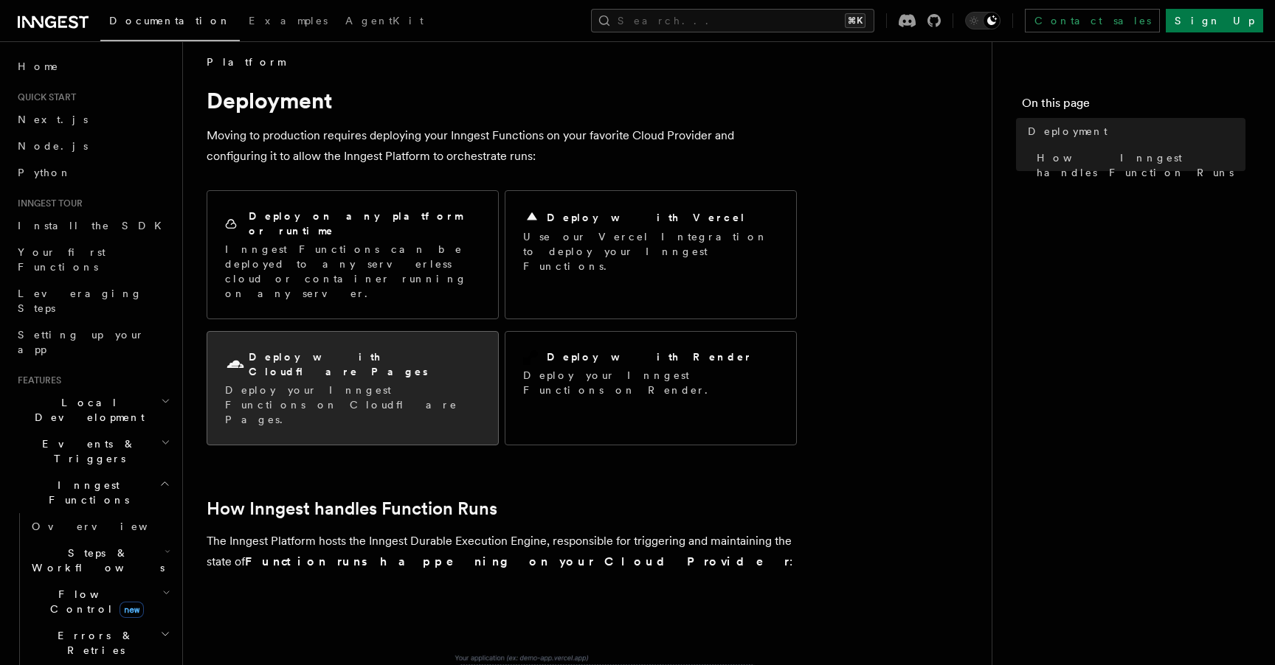
scroll to position [13, 0]
click at [395, 345] on div "Deploy with Cloudflare Pages Deploy your Inngest Functions on Cloudflare Pages." at bounding box center [352, 386] width 291 height 113
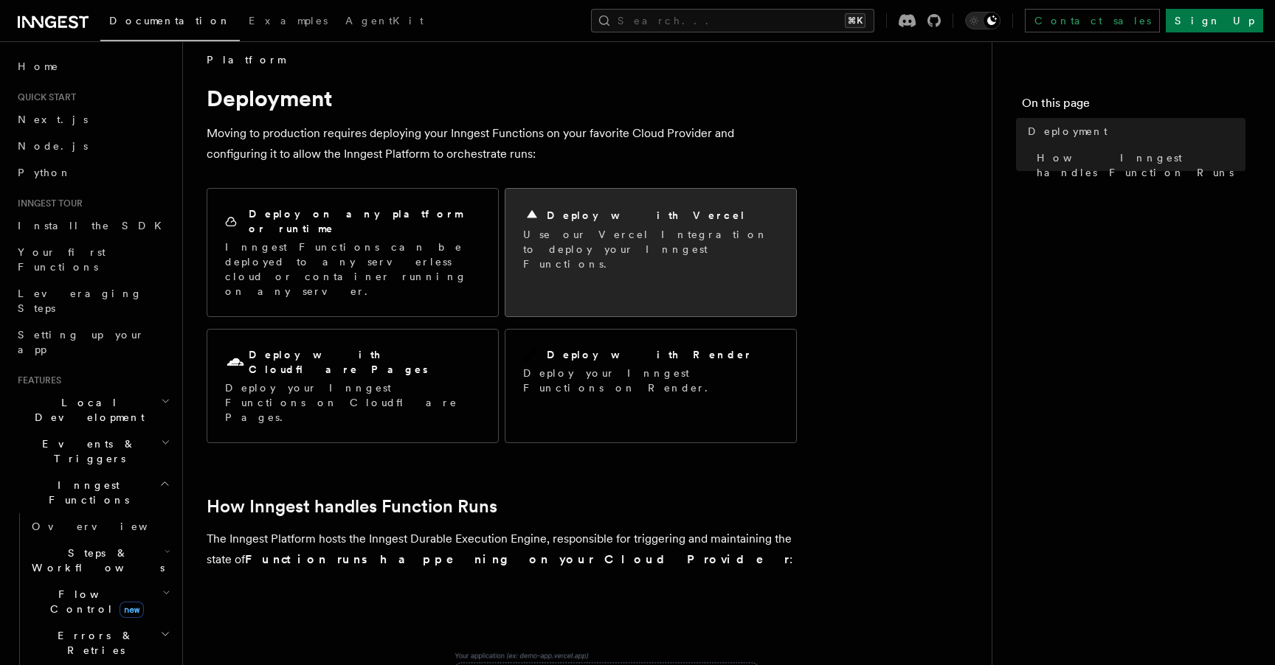
click at [722, 266] on div "Deploy with Vercel Use our Vercel Integration to deploy your Inngest Functions." at bounding box center [650, 239] width 291 height 100
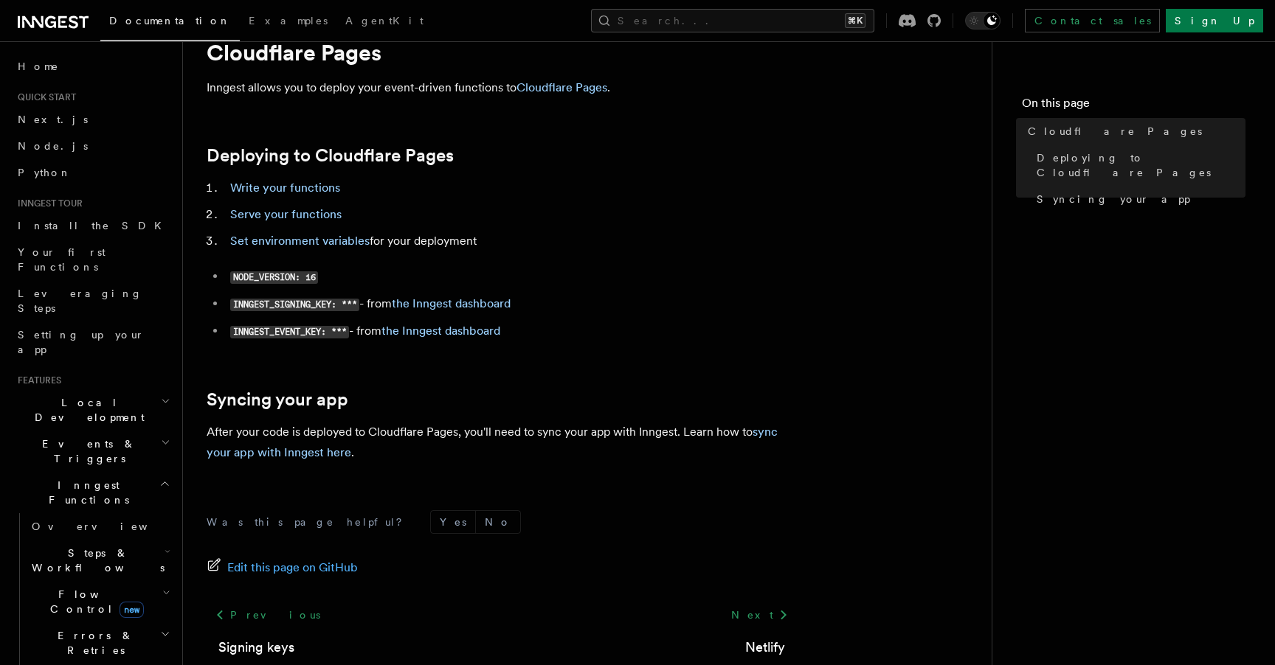
scroll to position [64, 0]
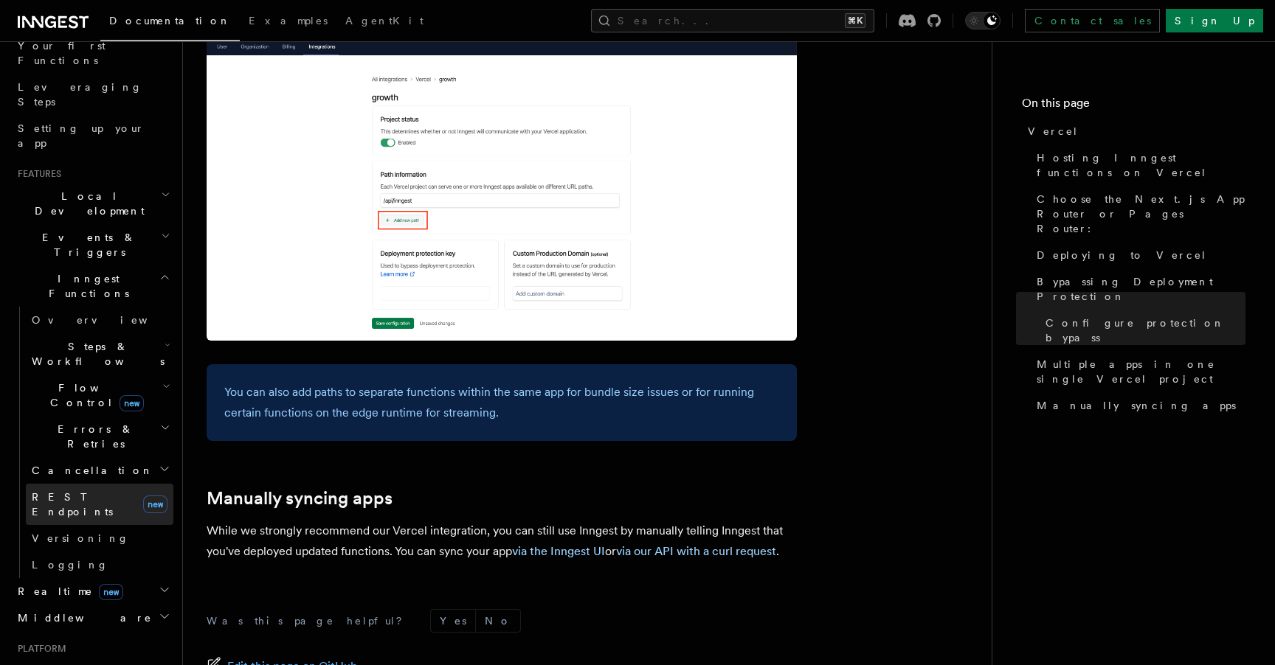
scroll to position [209, 0]
click at [91, 489] on span "REST Endpoints" at bounding box center [72, 502] width 81 height 27
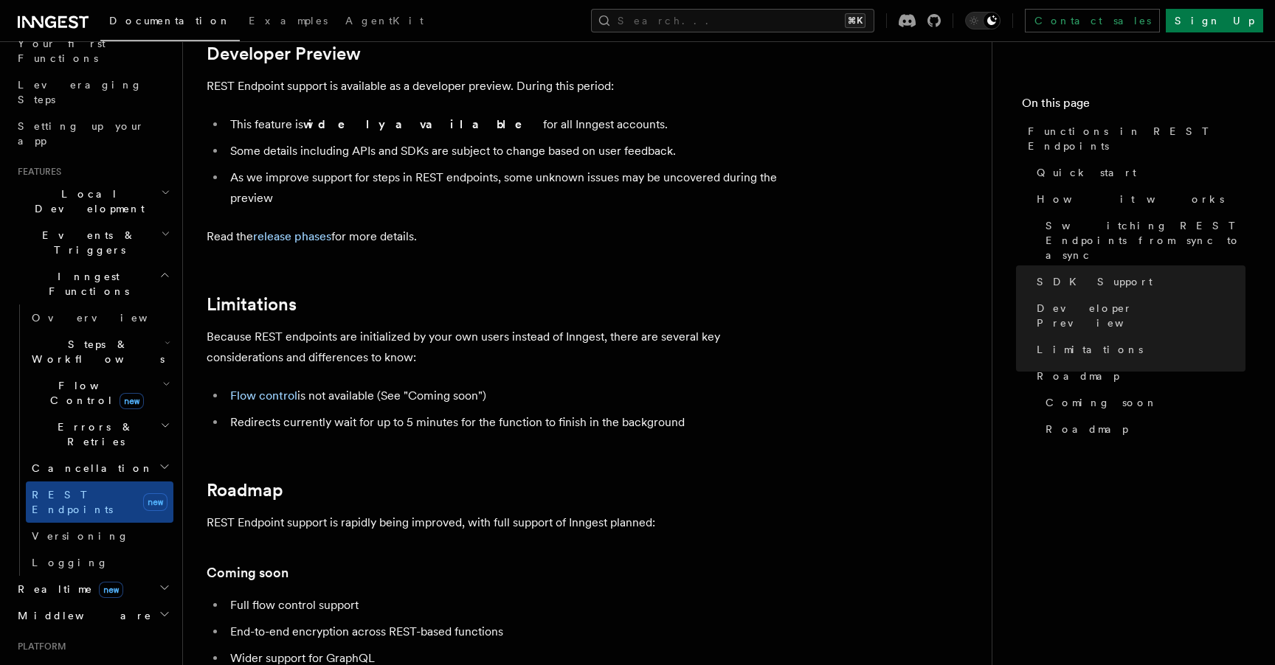
scroll to position [2739, 0]
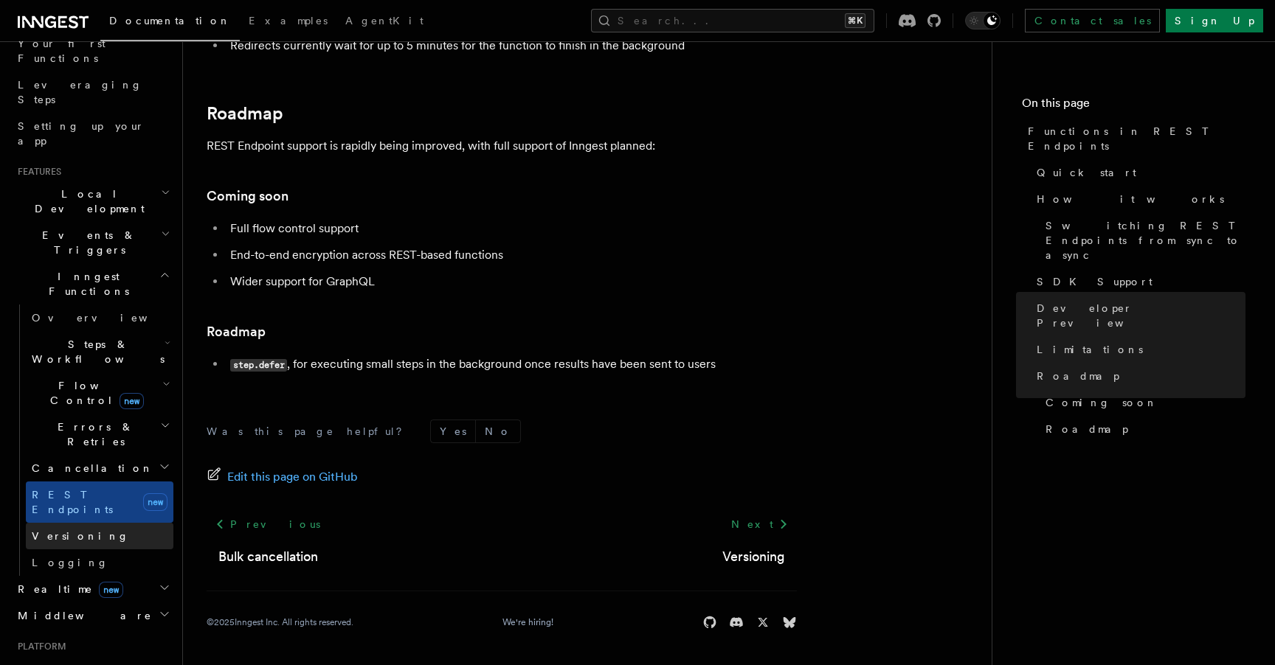
click at [92, 523] on link "Versioning" at bounding box center [100, 536] width 148 height 27
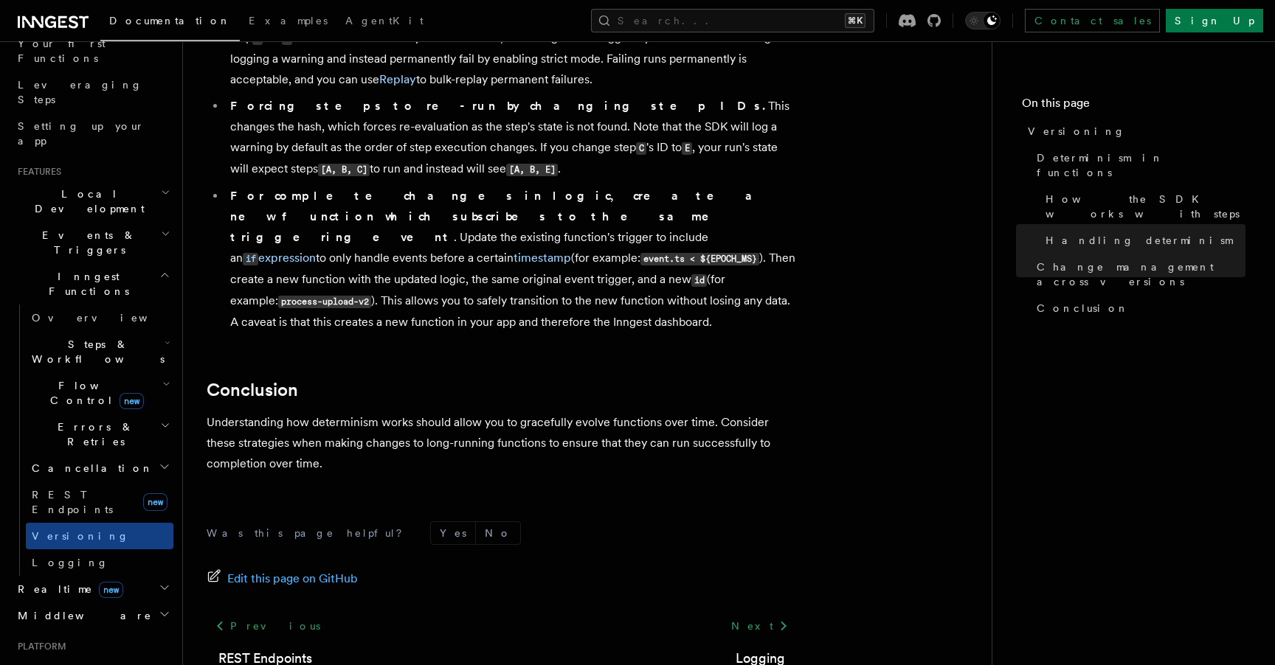
scroll to position [1174, 0]
click at [69, 556] on span "Logging" at bounding box center [70, 563] width 77 height 15
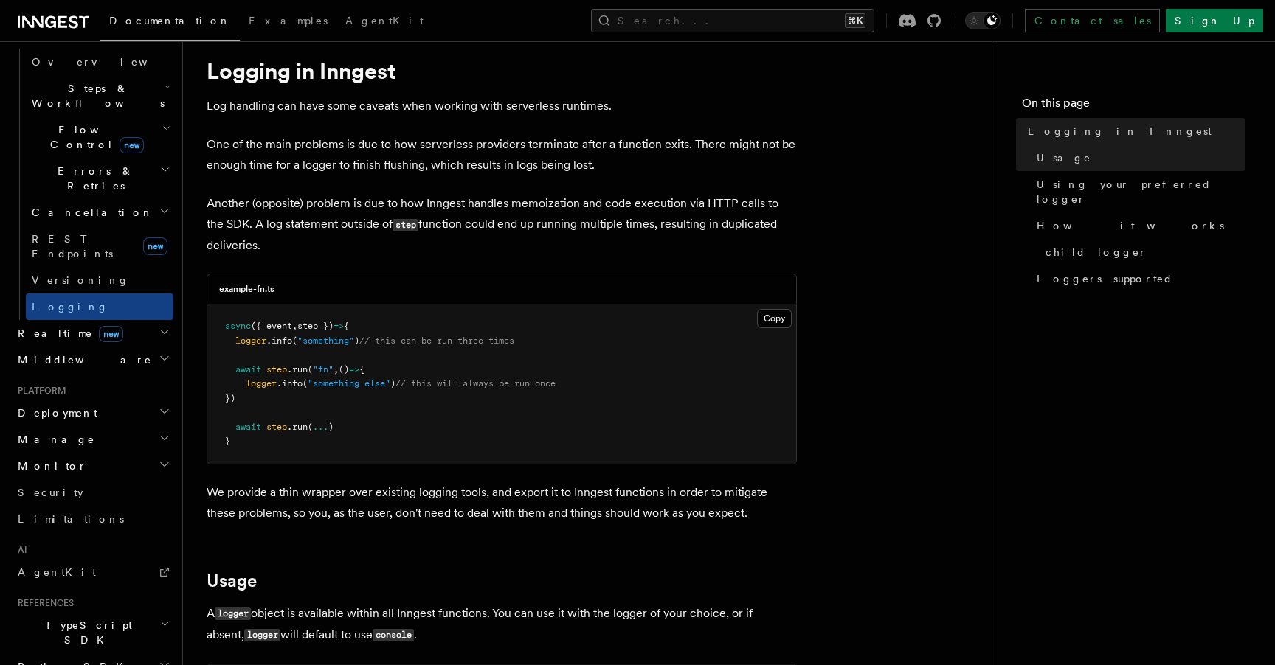
scroll to position [468, 0]
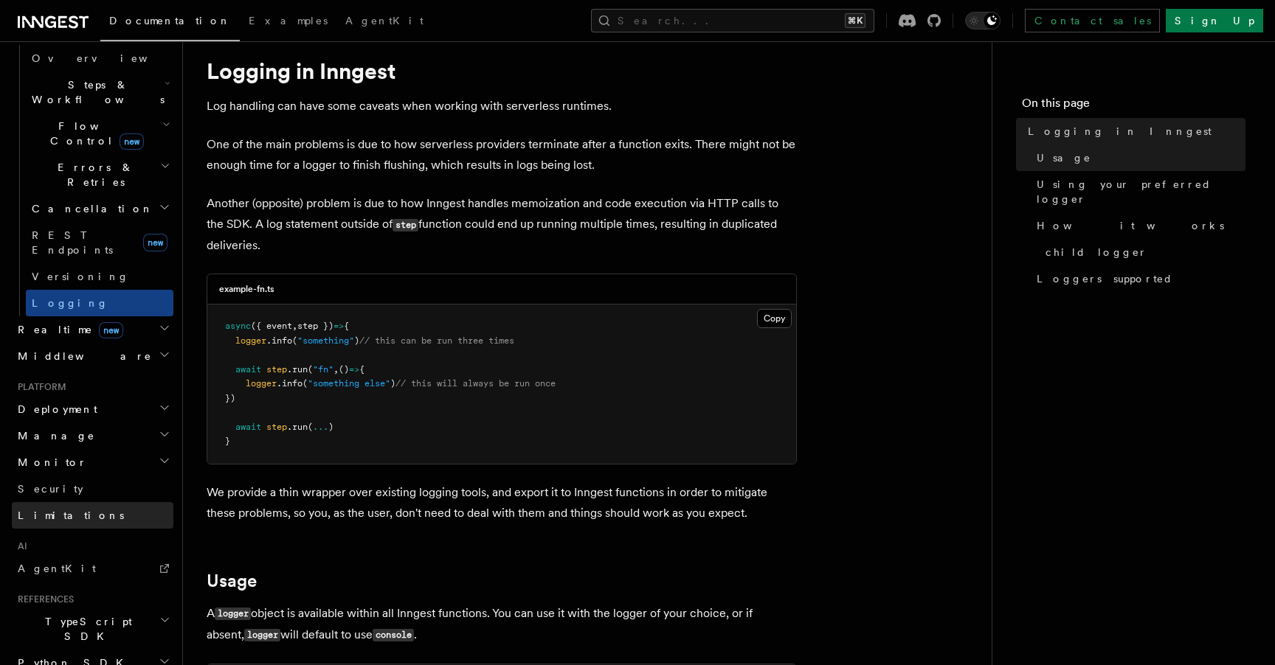
click at [58, 510] on span "Limitations" at bounding box center [71, 516] width 106 height 12
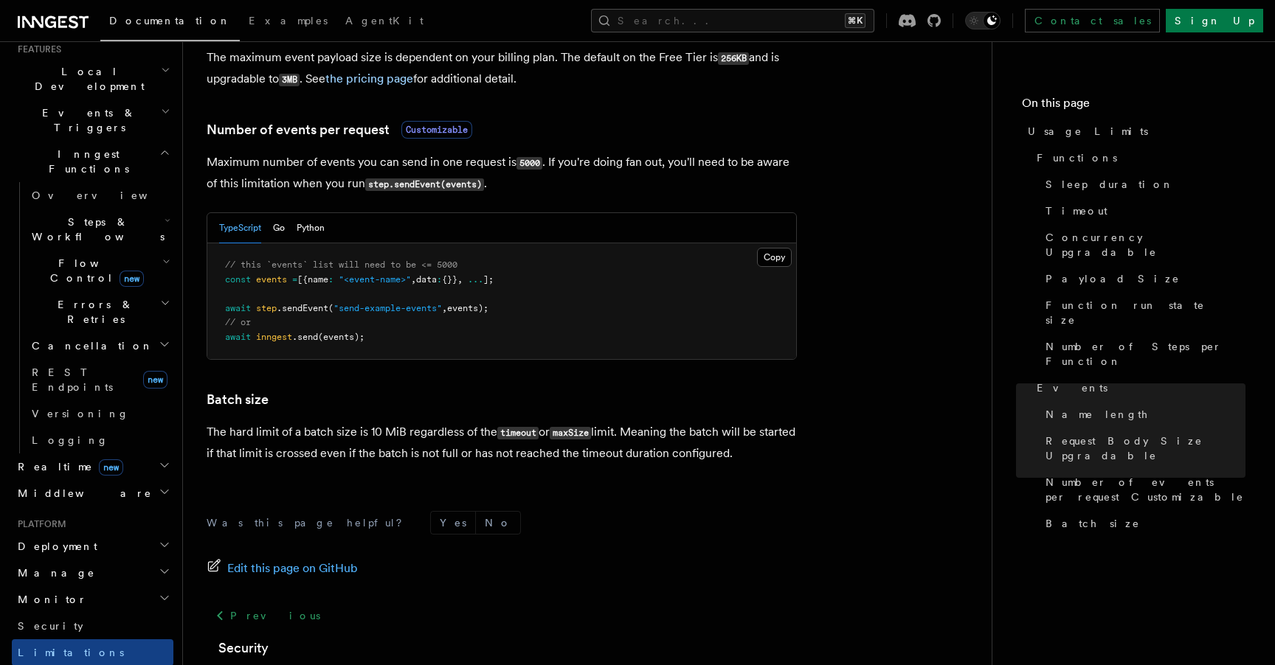
scroll to position [332, 0]
click at [99, 459] on span "new" at bounding box center [111, 467] width 24 height 16
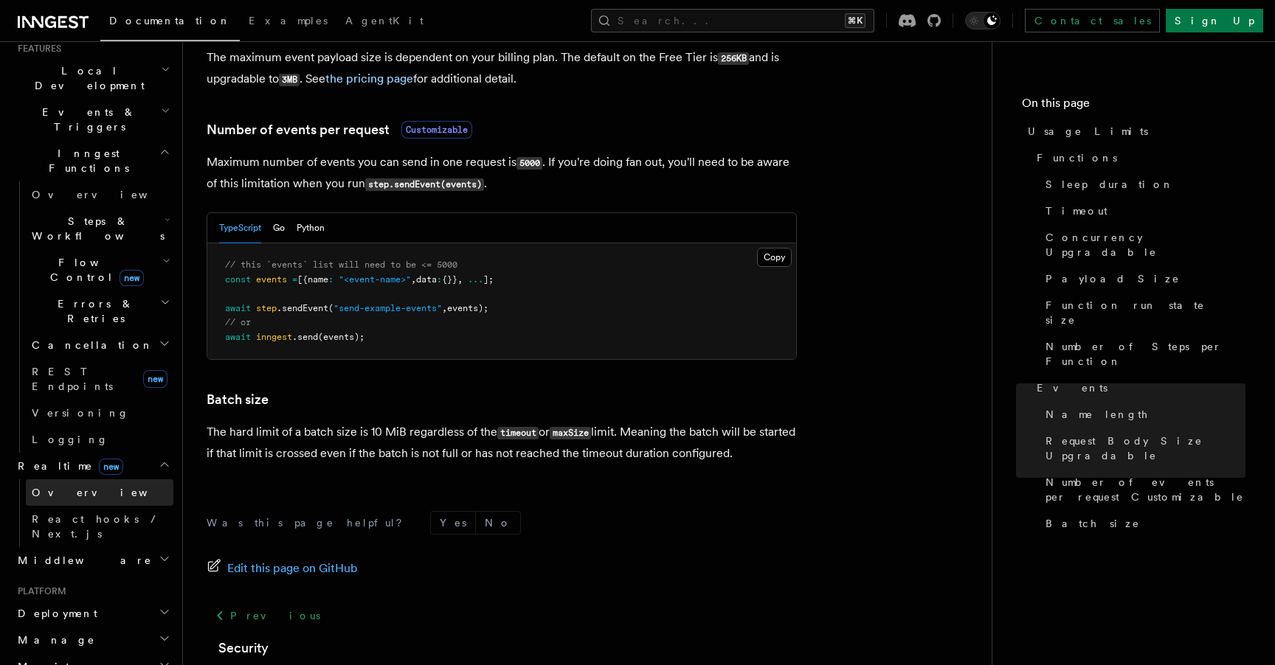
click at [68, 487] on span "Overview" at bounding box center [108, 493] width 152 height 12
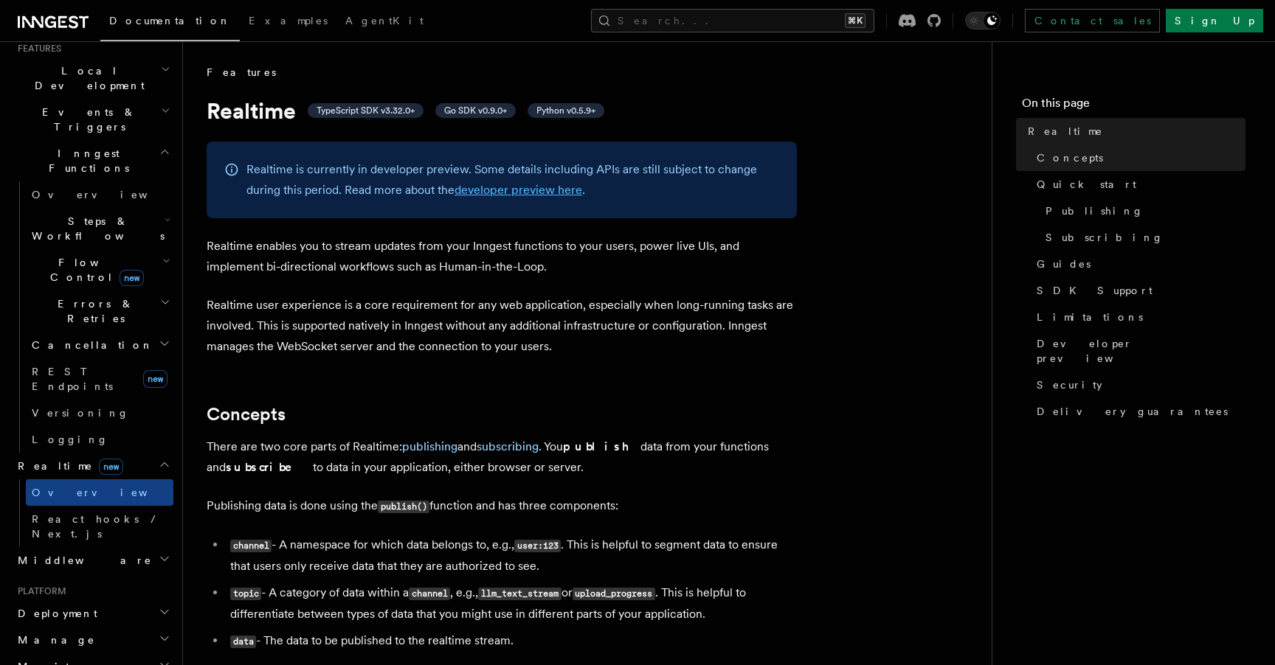
click at [534, 193] on link "developer preview here" at bounding box center [518, 190] width 128 height 14
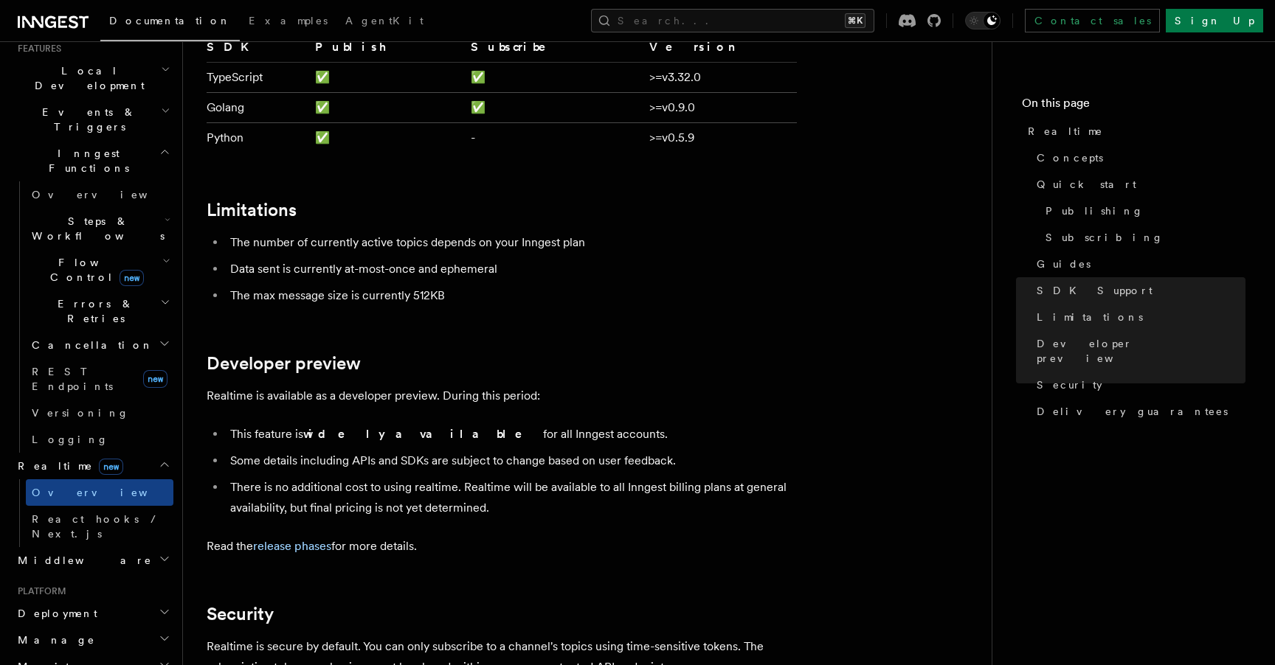
scroll to position [3591, 0]
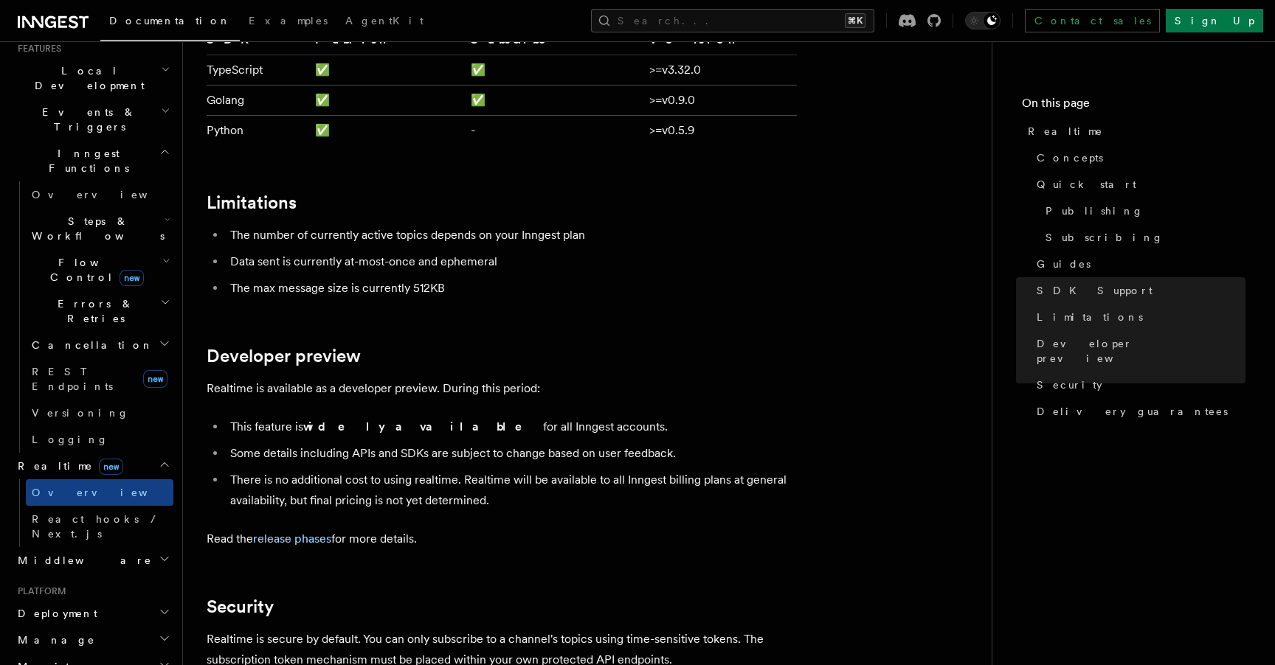
click at [316, 532] on link "release phases" at bounding box center [292, 539] width 78 height 14
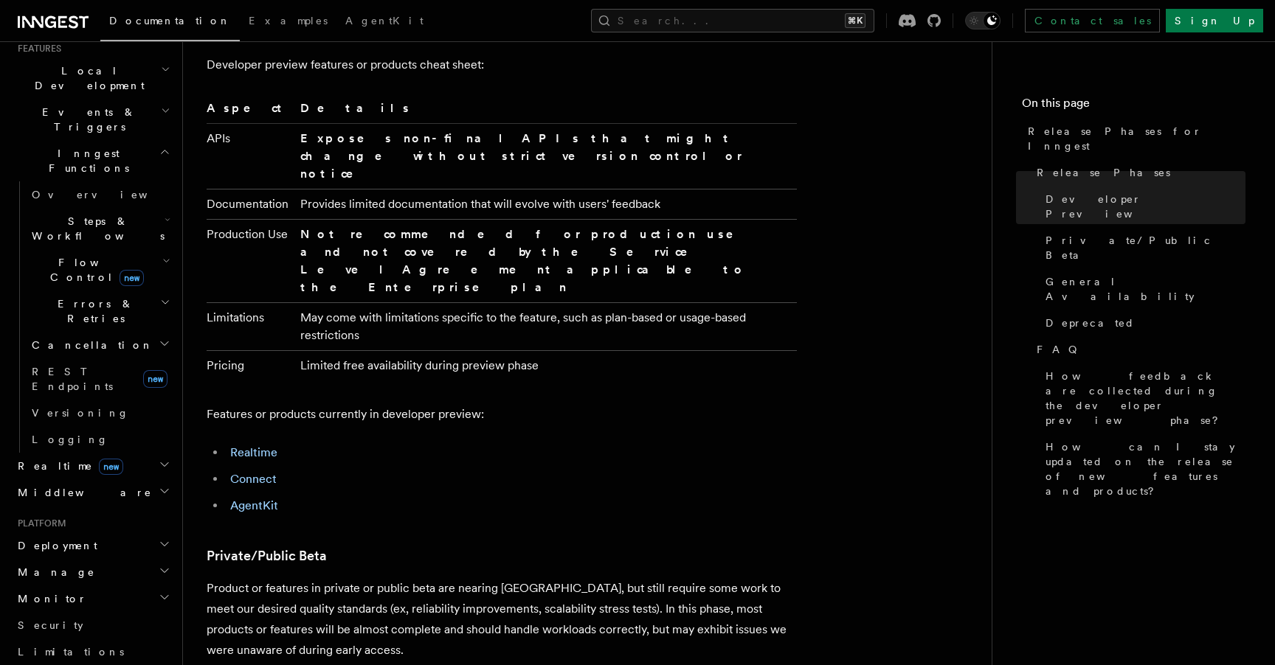
scroll to position [1035, 0]
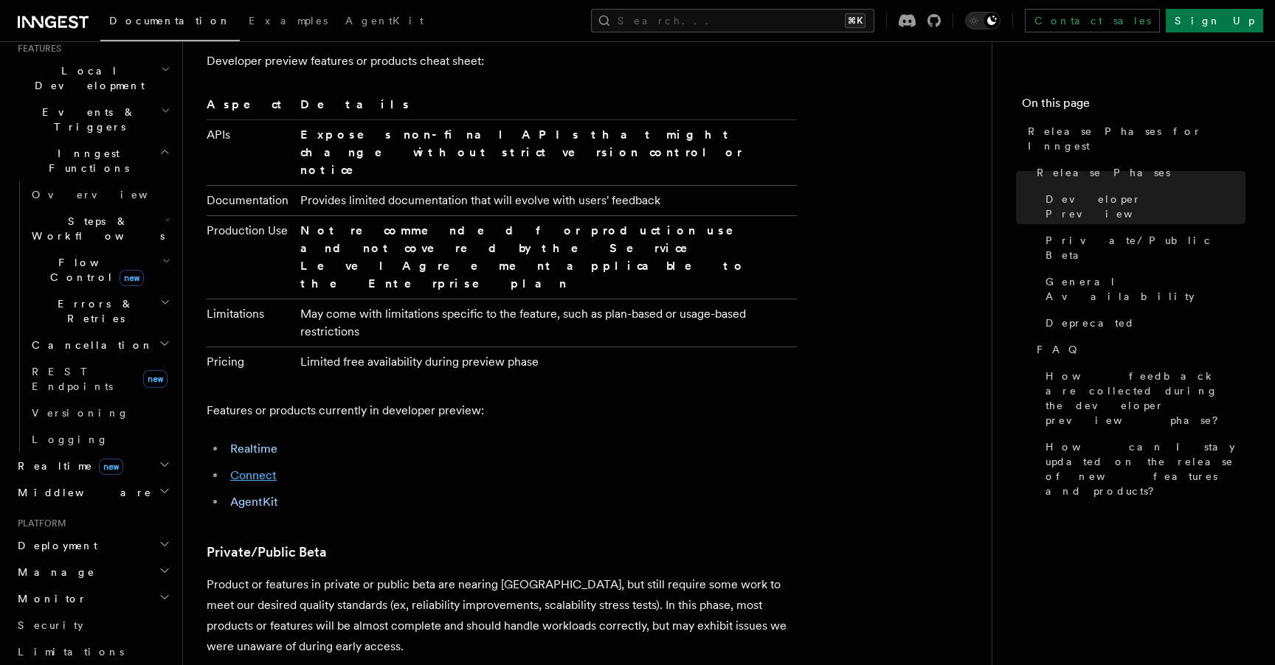
click at [243, 468] on link "Connect" at bounding box center [253, 475] width 46 height 14
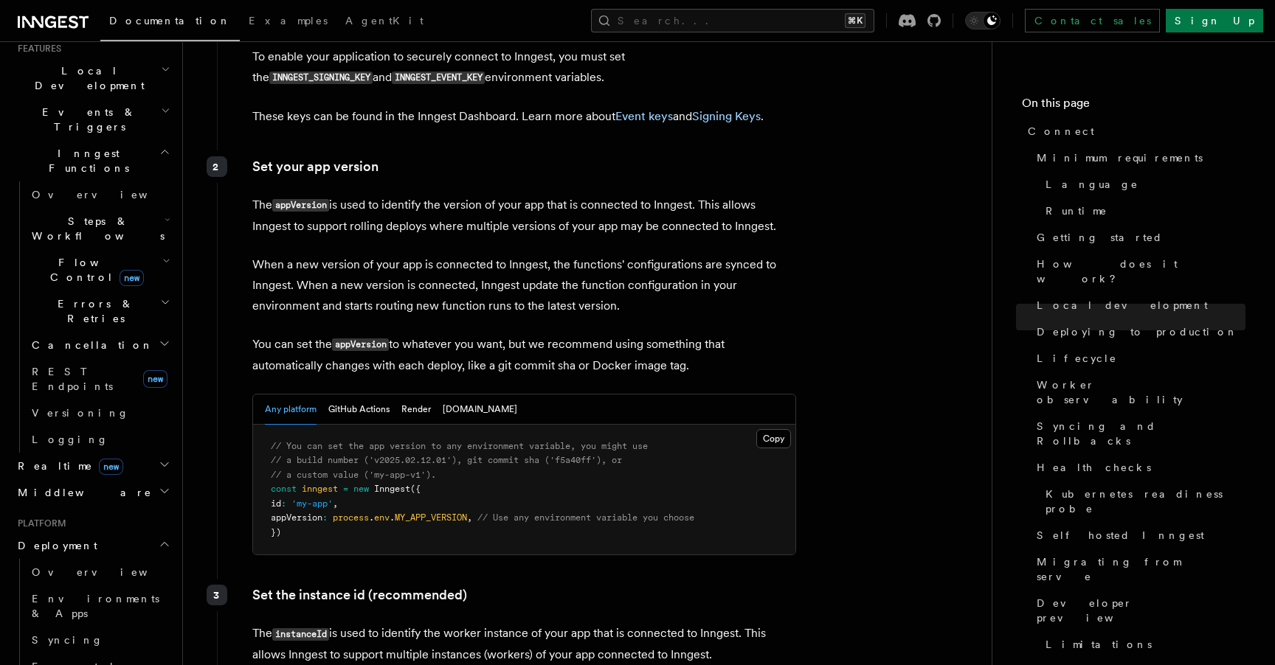
scroll to position [2275, 0]
click at [364, 393] on button "GitHub Actions" at bounding box center [358, 408] width 61 height 30
click at [408, 393] on button "Render" at bounding box center [416, 408] width 30 height 30
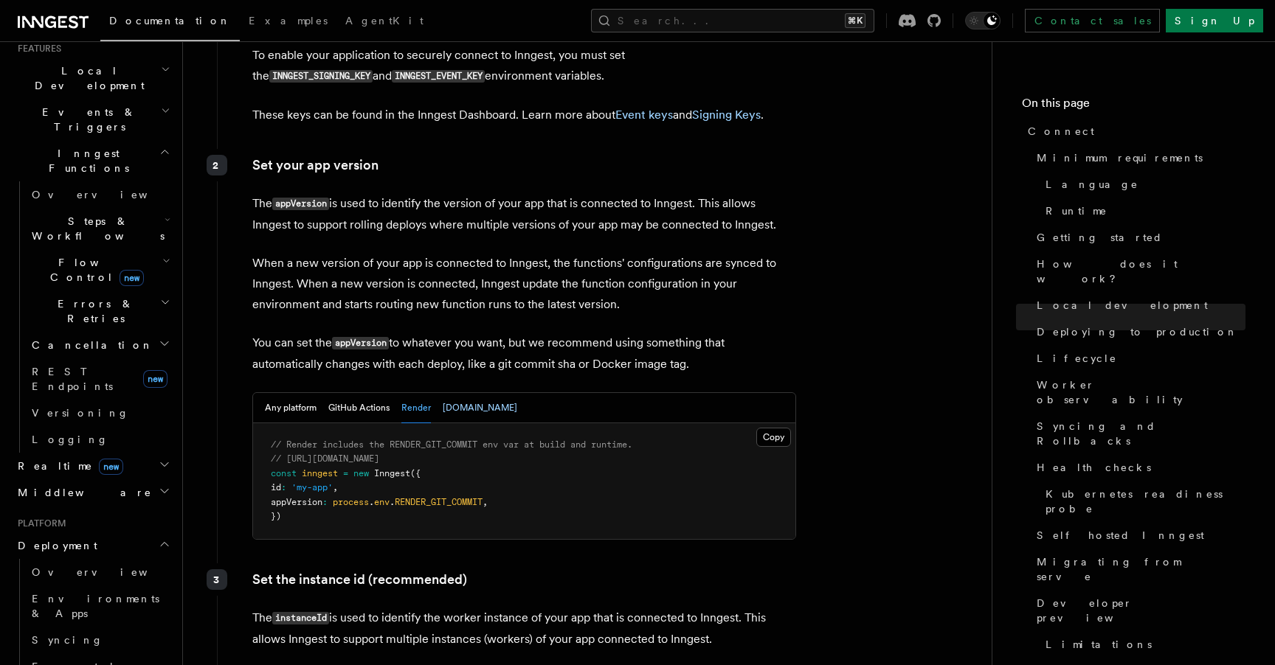
click at [462, 393] on button "[DOMAIN_NAME]" at bounding box center [480, 408] width 75 height 30
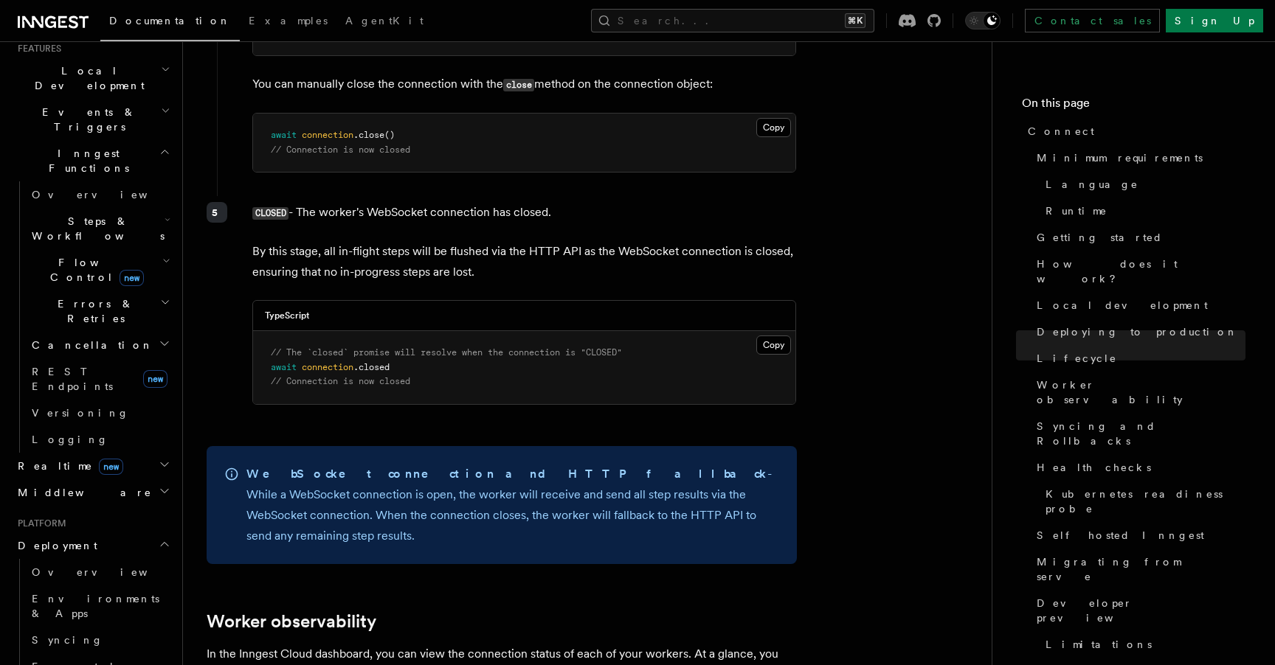
scroll to position [4677, 0]
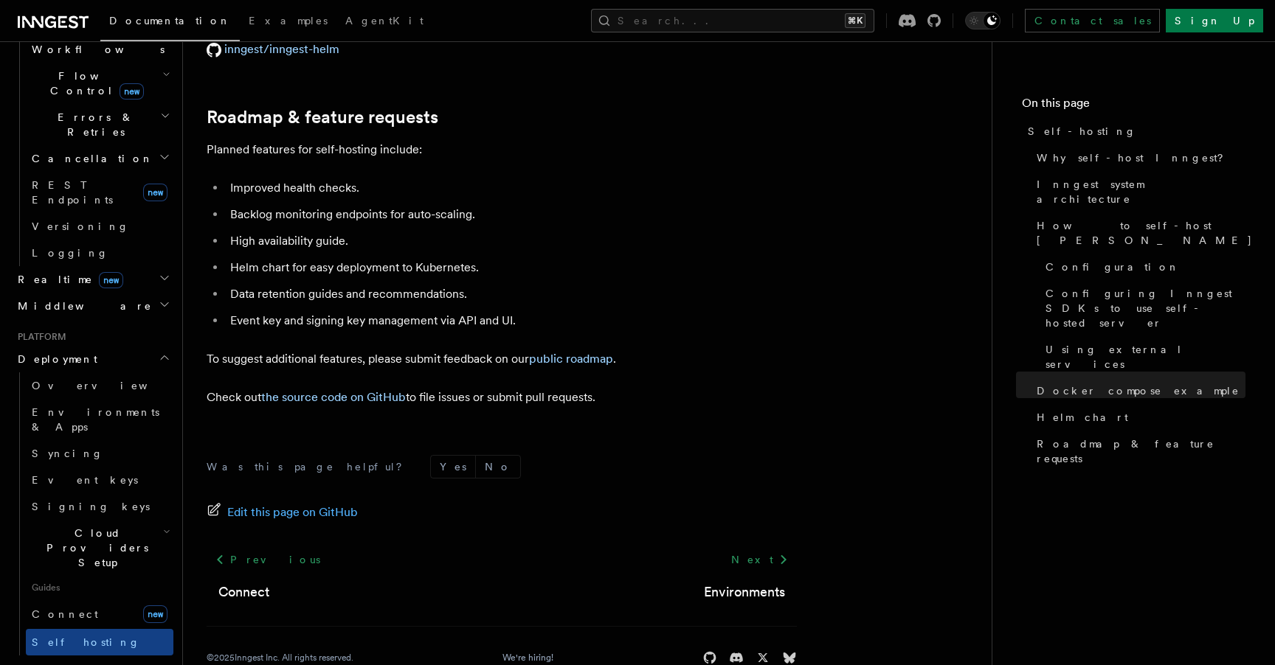
scroll to position [688, 0]
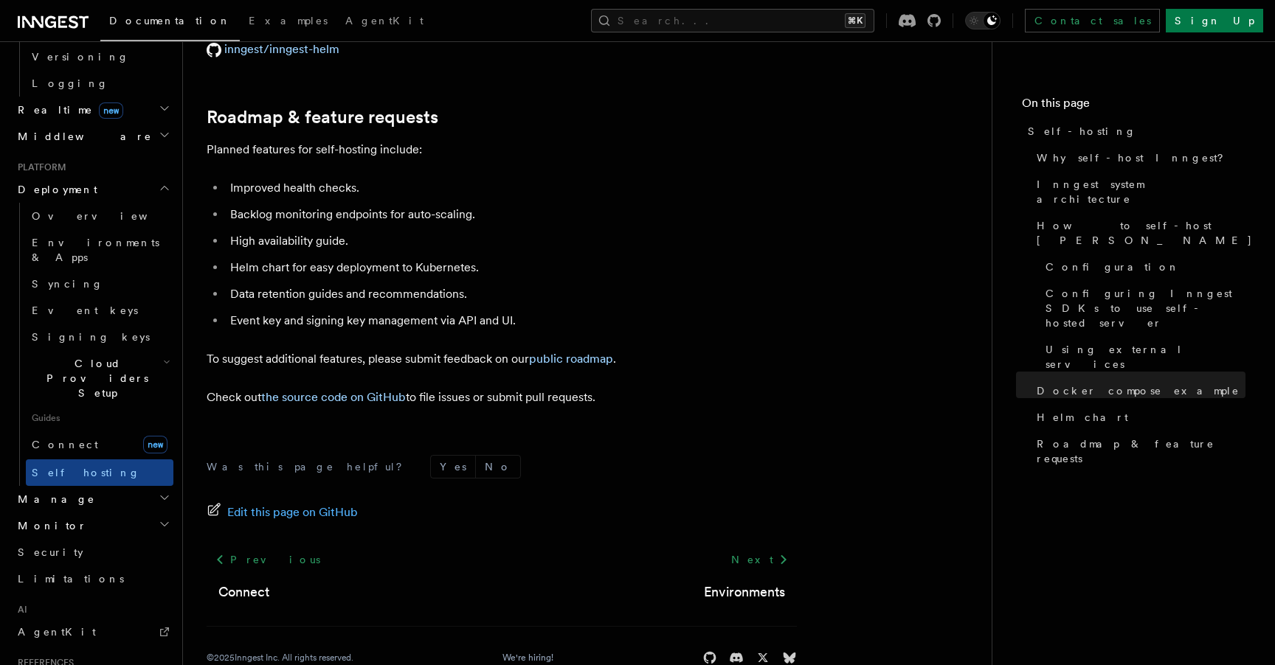
click at [77, 486] on h2 "Manage" at bounding box center [93, 499] width 162 height 27
click at [66, 486] on h2 "Manage" at bounding box center [93, 499] width 162 height 27
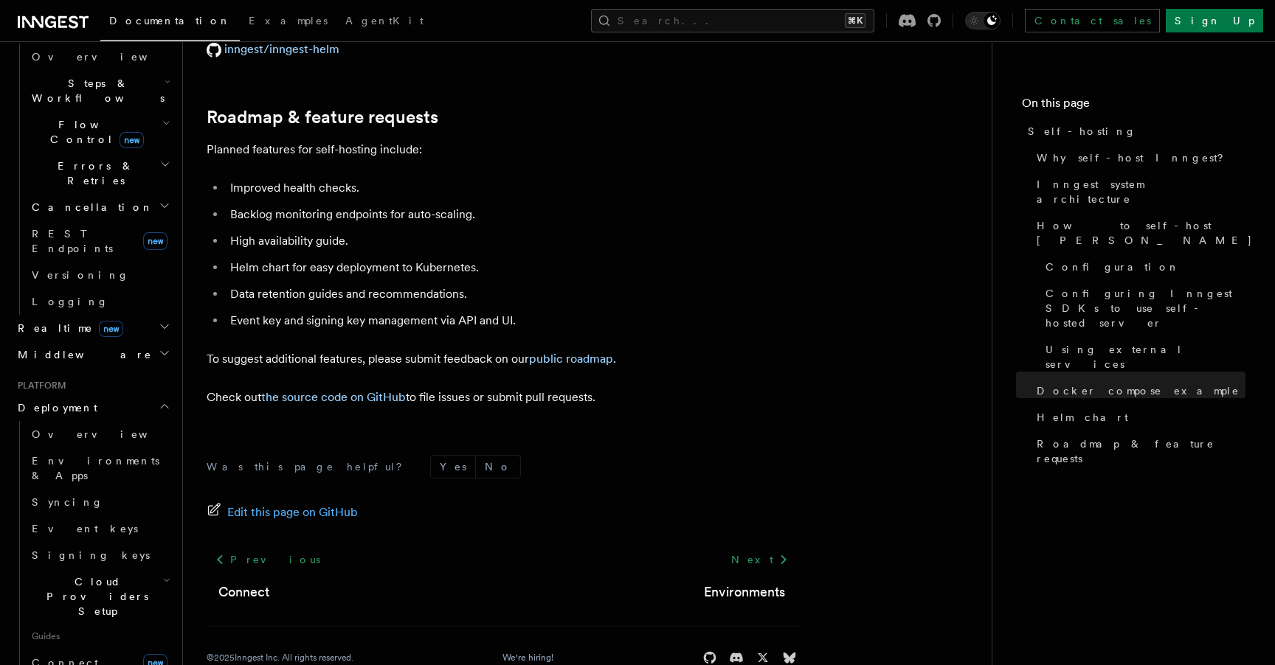
scroll to position [465, 0]
click at [167, 410] on icon "button" at bounding box center [164, 412] width 7 height 4
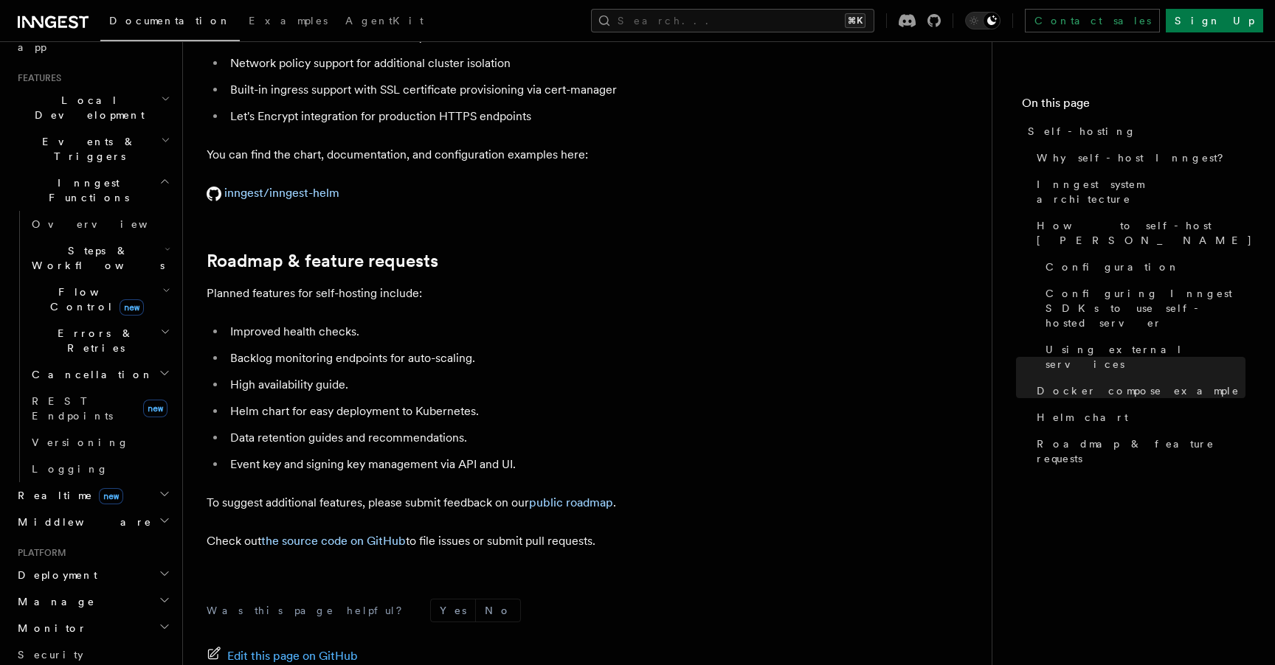
scroll to position [5439, 0]
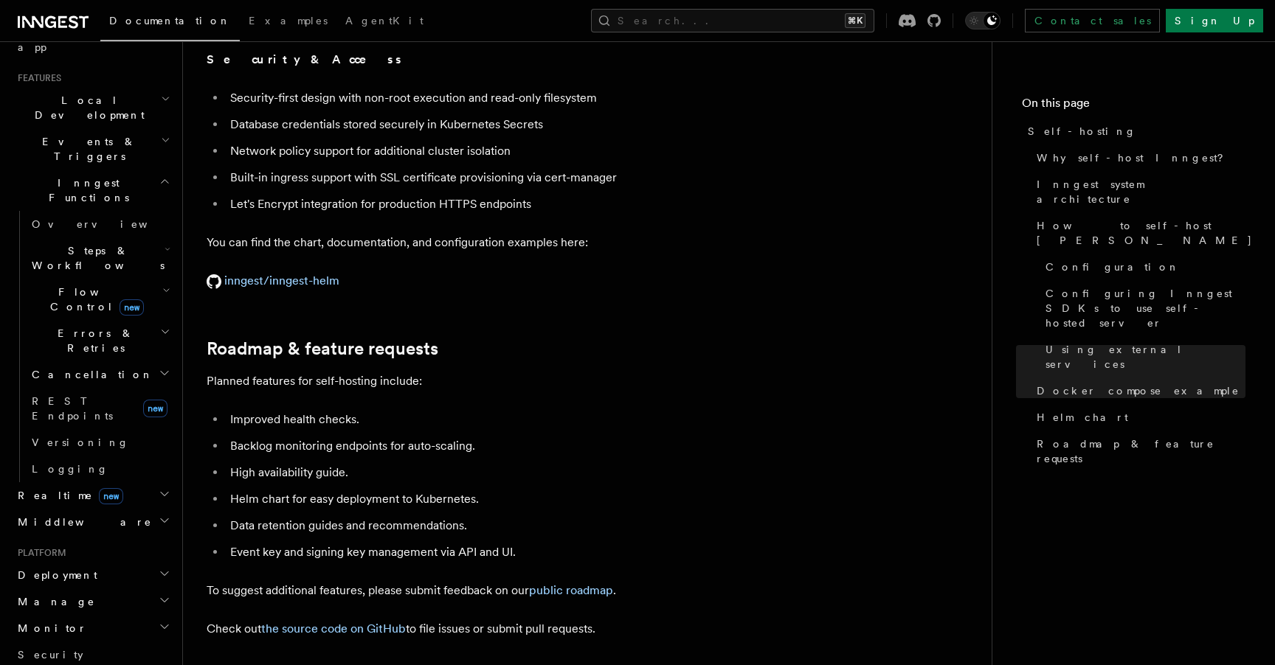
click at [162, 176] on icon "button" at bounding box center [164, 182] width 11 height 12
